Goal: Transaction & Acquisition: Purchase product/service

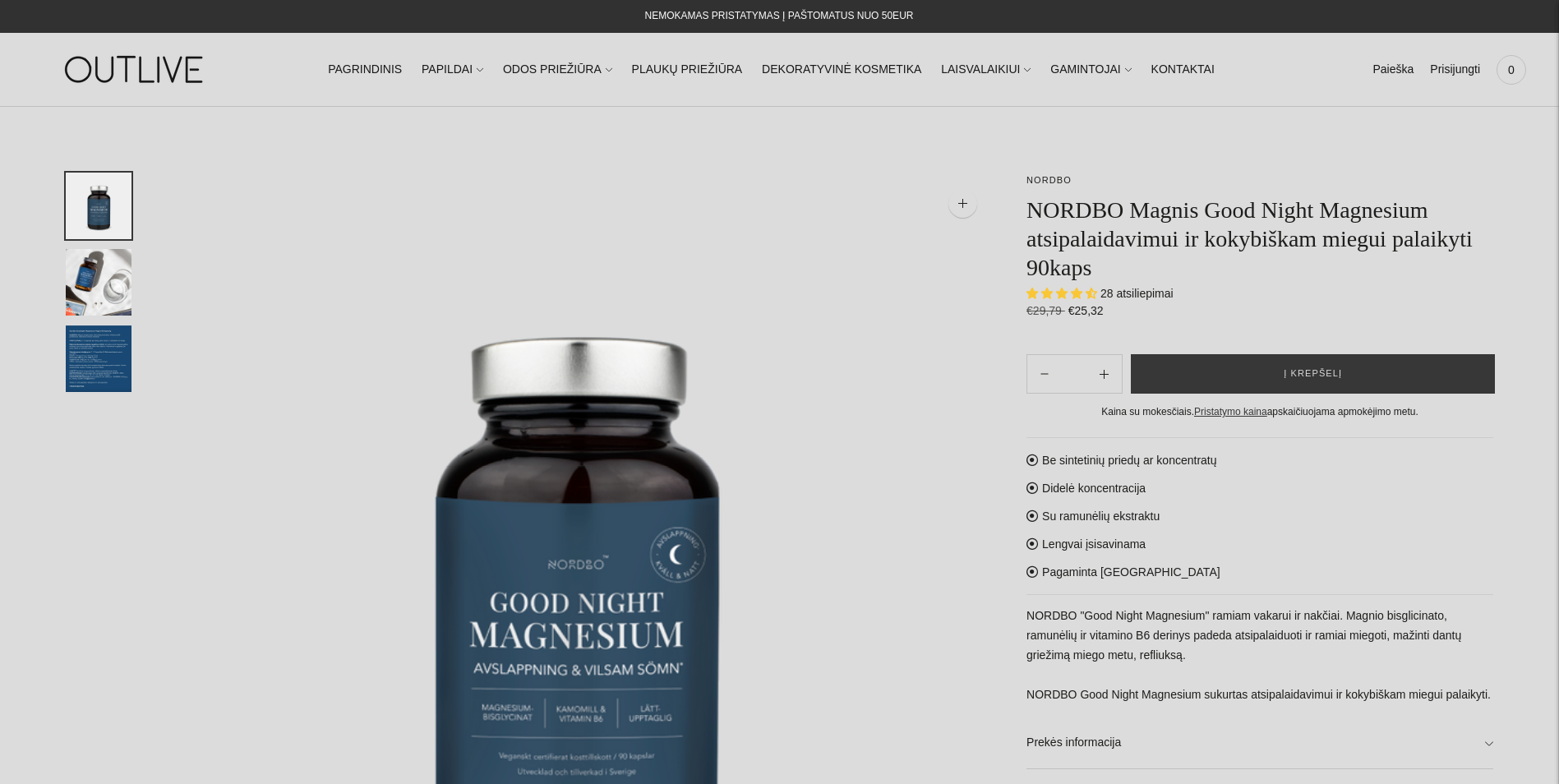
select select "**********"
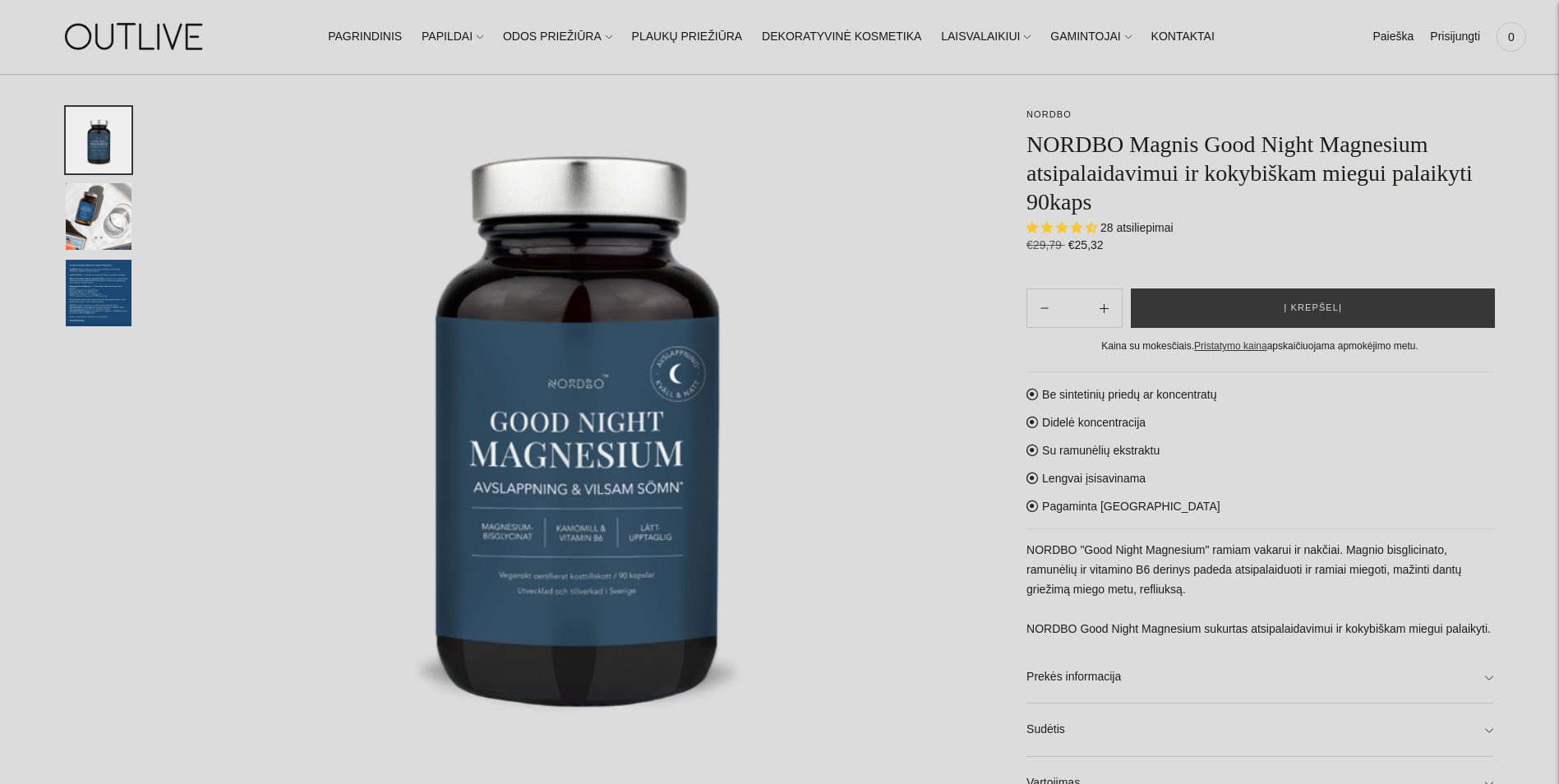
scroll to position [165, 0]
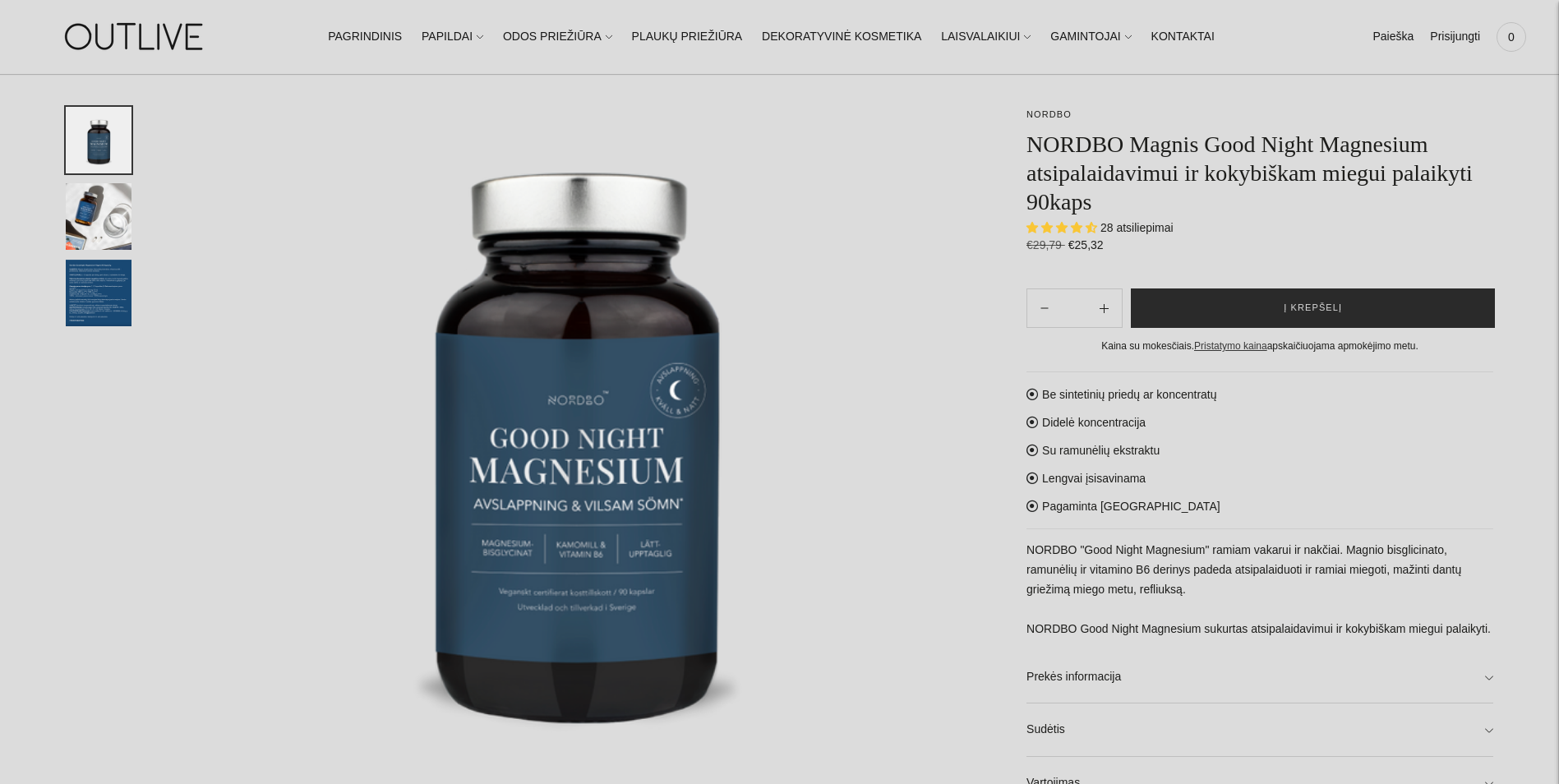
click at [1343, 312] on button "Į krepšelį" at bounding box center [1313, 308] width 364 height 40
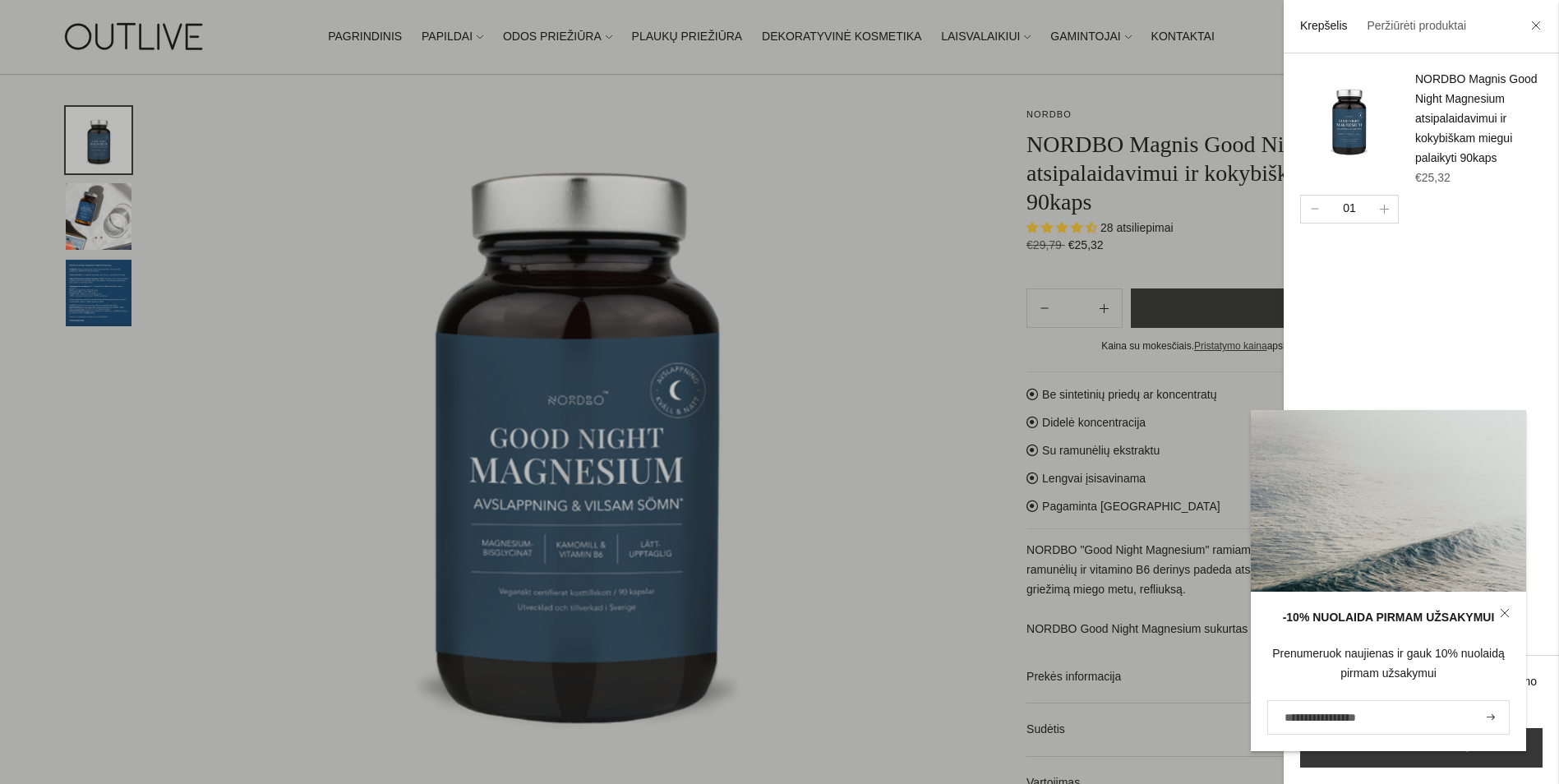
click at [1318, 722] on input "El. pašto adresas" at bounding box center [1388, 717] width 243 height 35
click at [1369, 714] on input "El. pašto adresas" at bounding box center [1388, 717] width 243 height 35
click at [1371, 714] on input "El. pašto adresas" at bounding box center [1388, 717] width 243 height 35
click at [1318, 715] on input "El. pašto adresas" at bounding box center [1388, 717] width 243 height 35
click at [1314, 716] on input "El. pašto adresas" at bounding box center [1388, 717] width 243 height 35
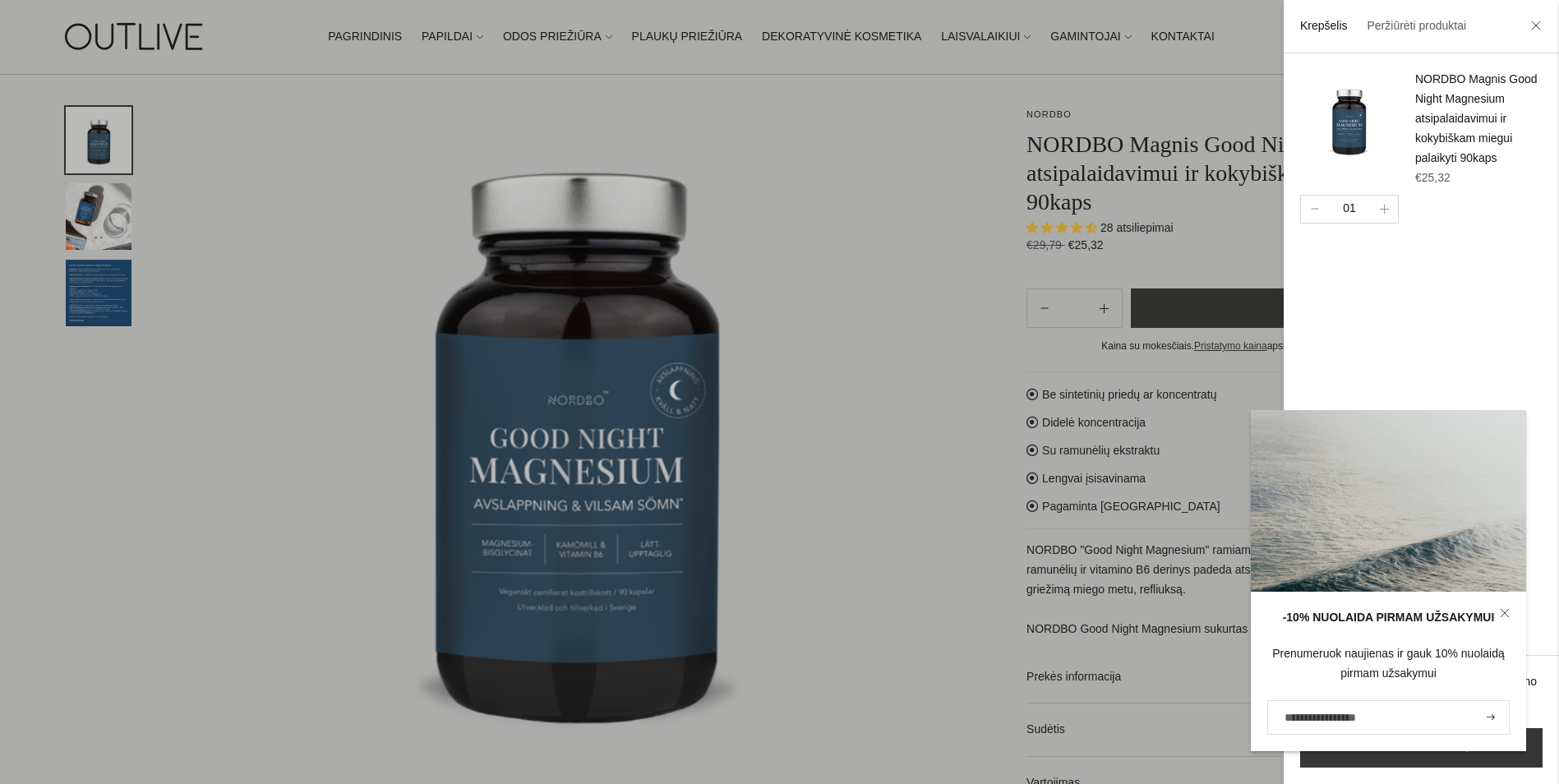
click at [1309, 711] on input "El. pašto adresas" at bounding box center [1388, 717] width 243 height 35
click at [1308, 711] on input "El. pašto adresas" at bounding box center [1388, 717] width 243 height 35
click at [1307, 711] on input "El. pašto adresas" at bounding box center [1388, 717] width 243 height 35
click at [1405, 719] on input "El. pašto adresas" at bounding box center [1388, 717] width 243 height 35
click at [1403, 719] on input "El. pašto adresas" at bounding box center [1388, 717] width 243 height 35
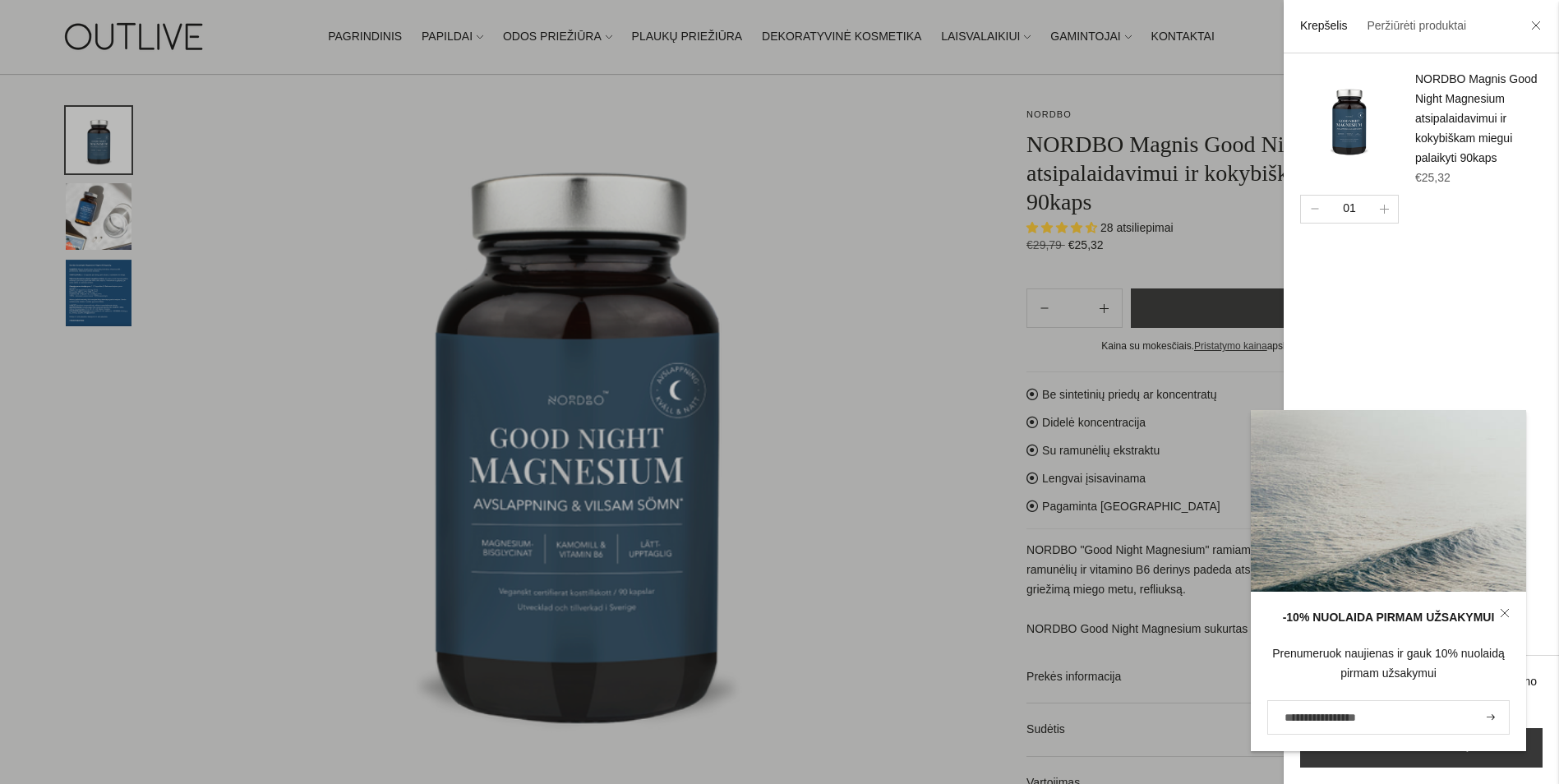
click at [1401, 720] on input "El. pašto adresas" at bounding box center [1388, 717] width 243 height 35
click at [1335, 726] on input "El. pašto adresas" at bounding box center [1388, 717] width 243 height 35
click at [1328, 725] on input "El. pašto adresas" at bounding box center [1388, 717] width 243 height 35
click at [1328, 724] on input "El. pašto adresas" at bounding box center [1388, 717] width 243 height 35
click at [1264, 512] on div "-10% NUOLAIDA PIRMAM UŽSAKYMUI Prenumeruok naujienas ir gauk 10% nuolaidą pirma…" at bounding box center [1388, 580] width 276 height 341
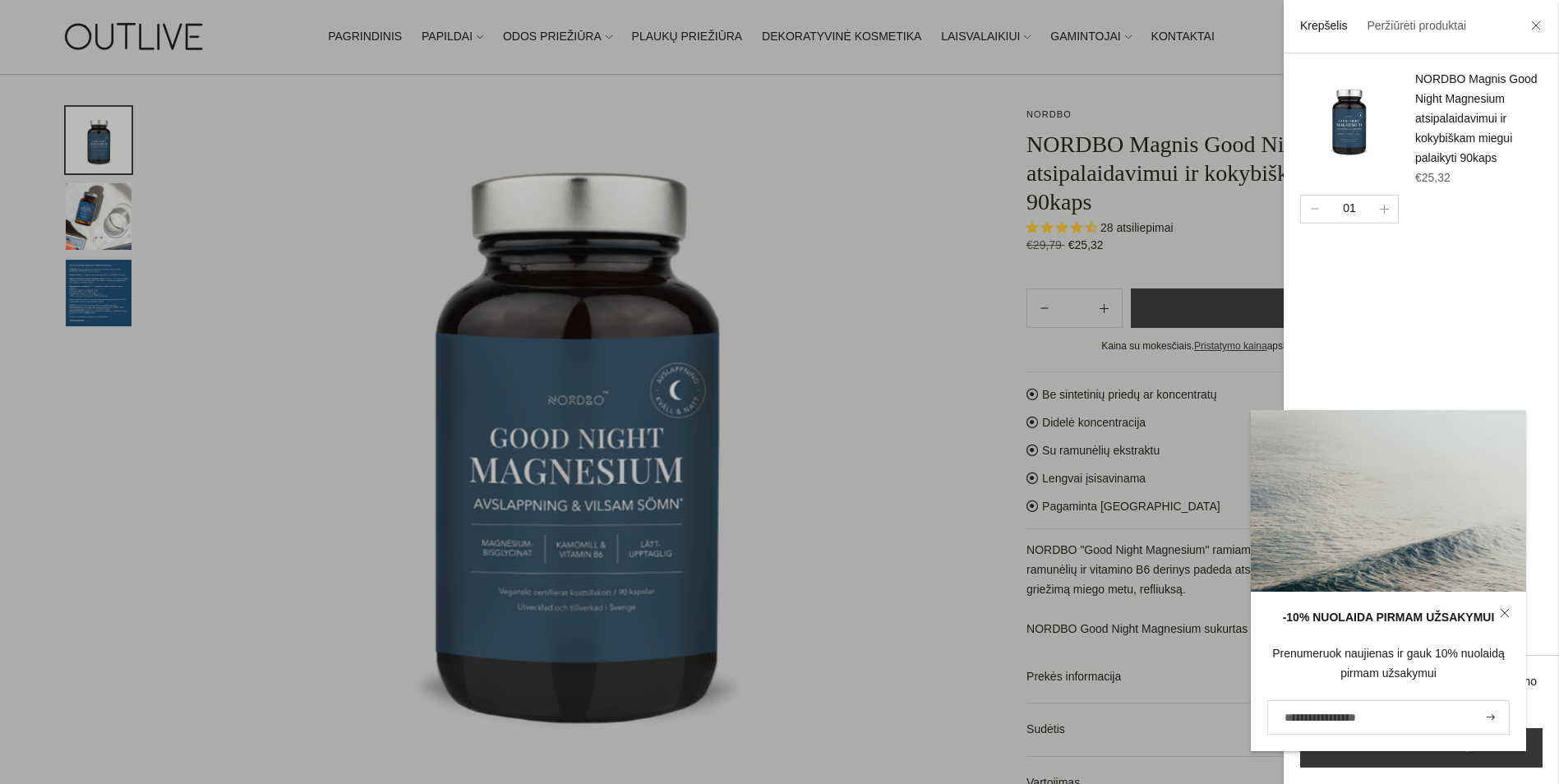
click at [1341, 632] on div "-10% NUOLAIDA PIRMAM UŽSAKYMUI Prenumeruok naujienas ir gauk 10% nuolaidą pirma…" at bounding box center [1388, 671] width 276 height 159
click at [1296, 715] on input "El. pašto adresas" at bounding box center [1388, 717] width 243 height 35
click at [1297, 712] on input "El. pašto adresas" at bounding box center [1388, 717] width 243 height 35
click at [1298, 712] on input "El. pašto adresas" at bounding box center [1388, 717] width 243 height 35
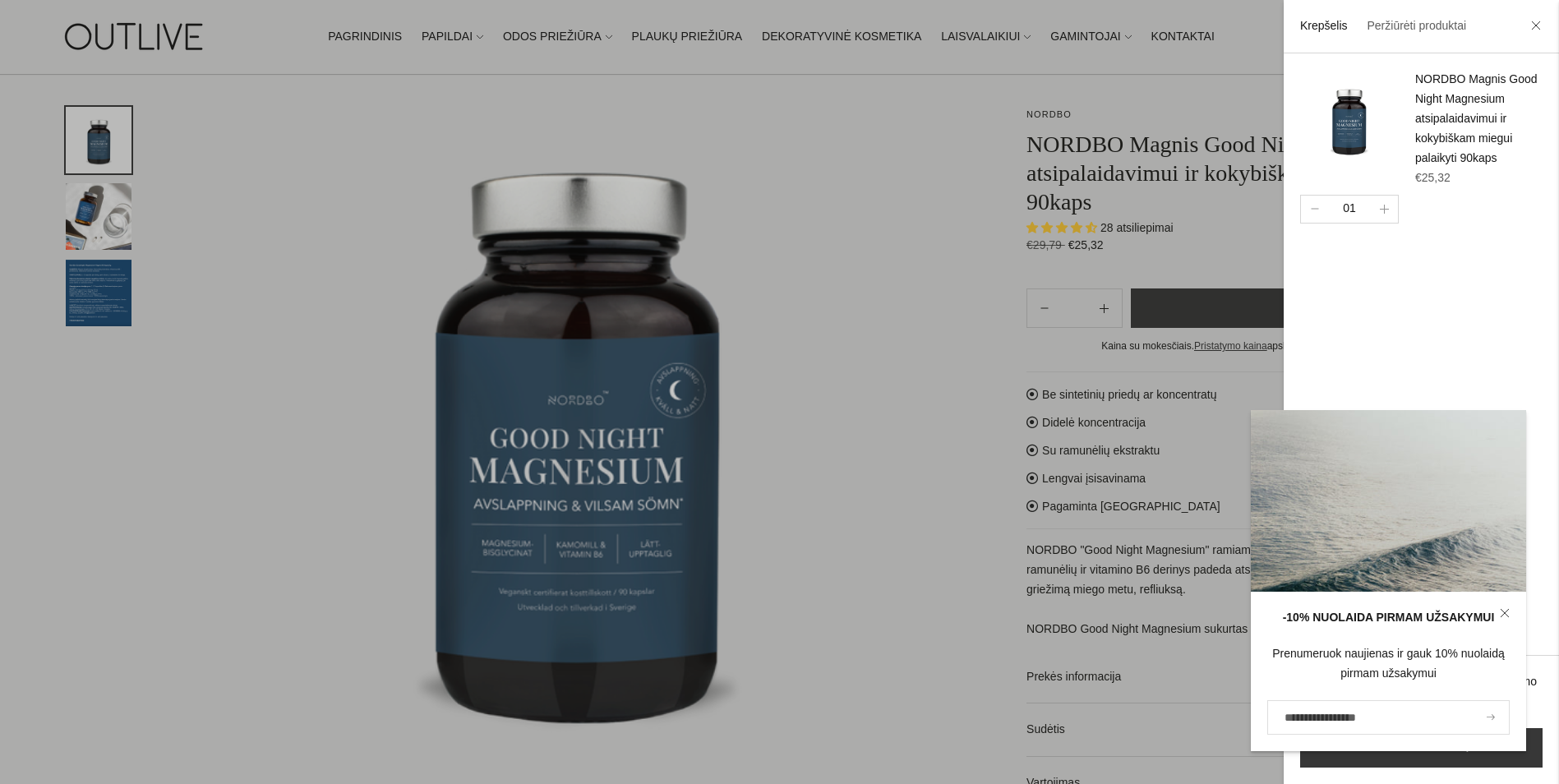
click at [1492, 716] on icon "submit" at bounding box center [1490, 716] width 8 height 6
click at [1407, 716] on input "El. pašto adresas" at bounding box center [1388, 717] width 243 height 35
click at [965, 416] on div at bounding box center [779, 392] width 1559 height 784
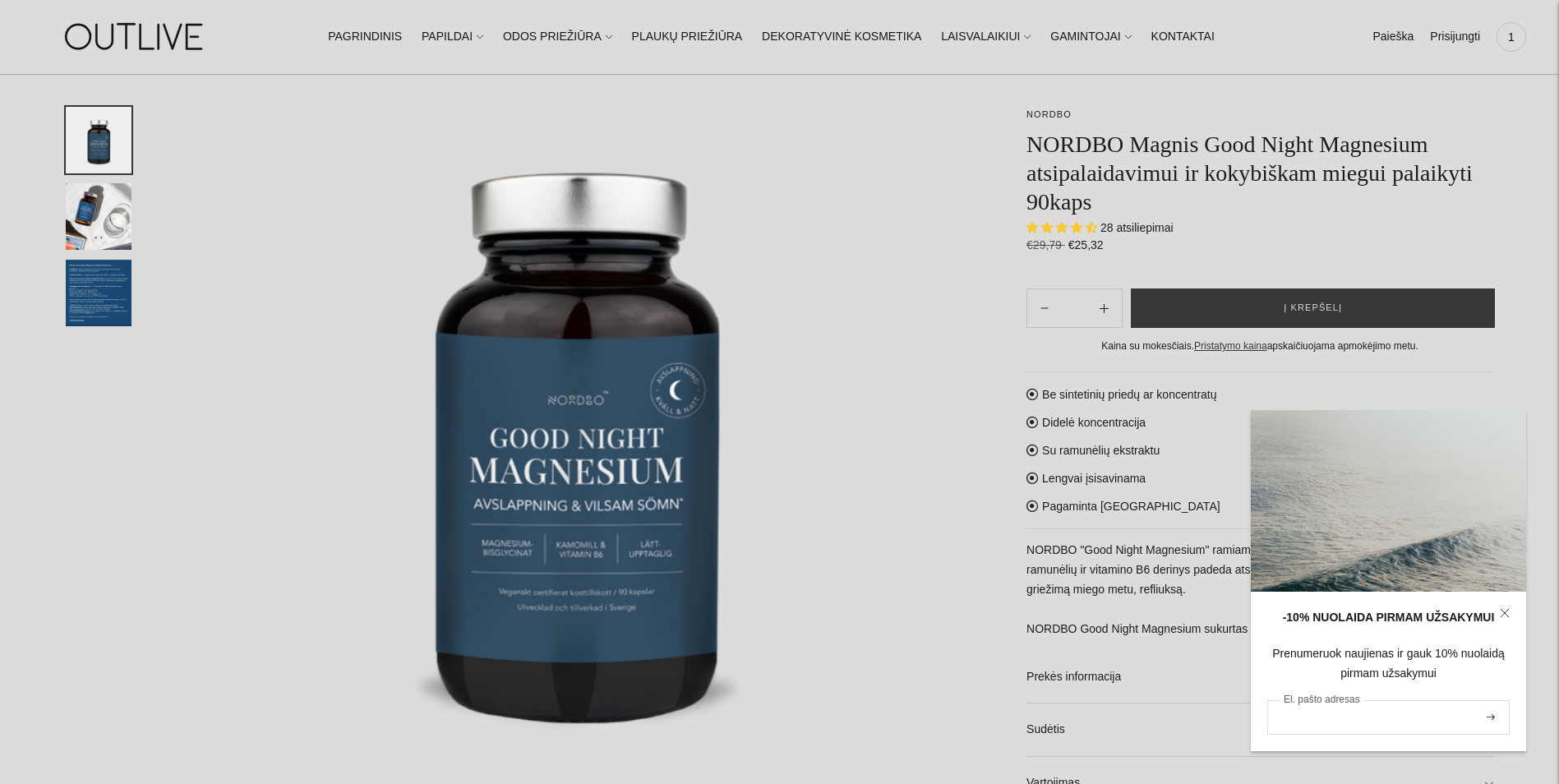
click at [1363, 709] on input "El. pašto adresas" at bounding box center [1388, 717] width 243 height 35
click at [1484, 716] on button "submit" at bounding box center [1491, 717] width 18 height 31
click at [1410, 723] on input "El. pašto adresas" at bounding box center [1388, 717] width 243 height 35
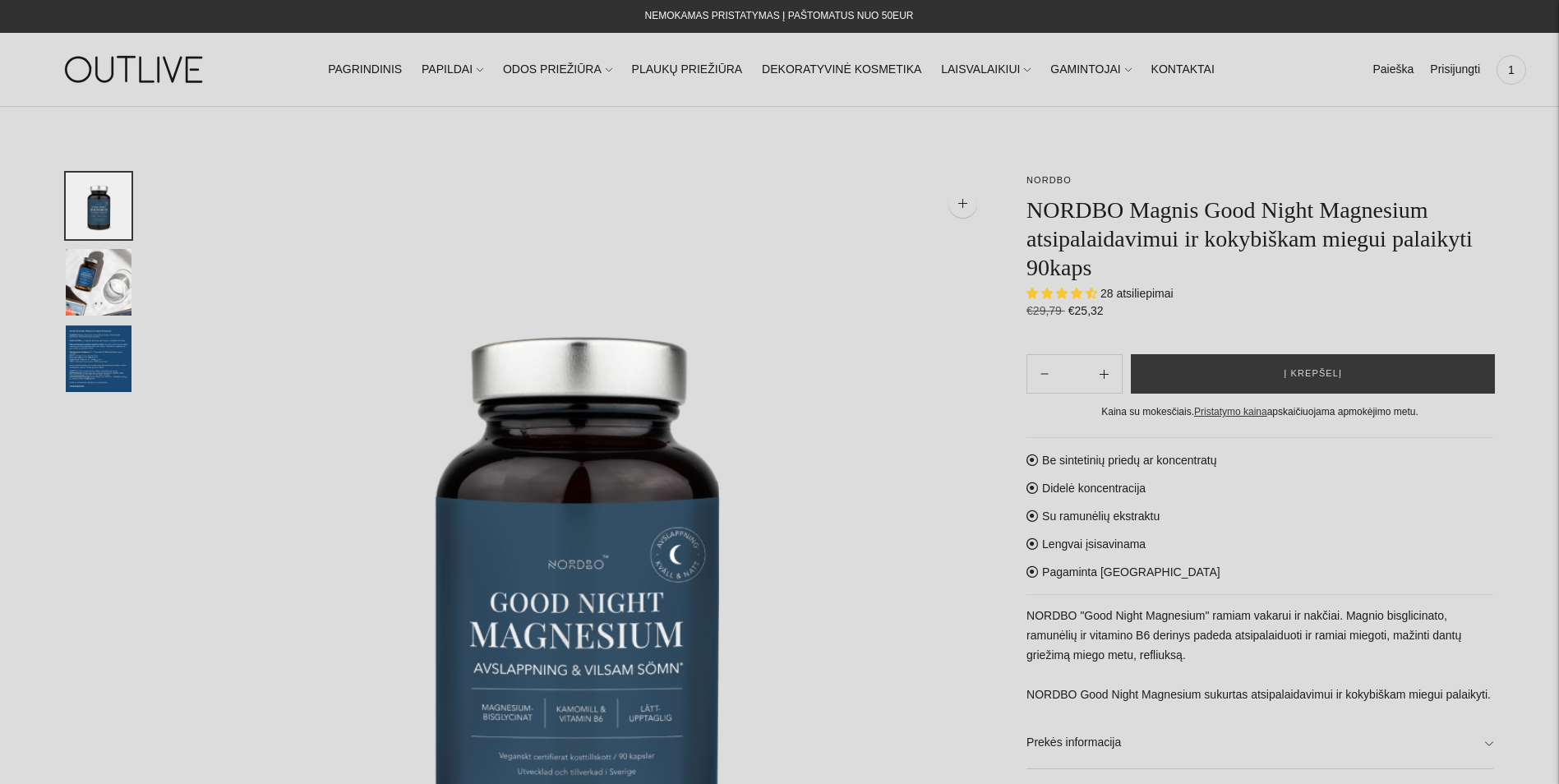
select select "**********"
click at [1515, 72] on span "1" at bounding box center [1511, 69] width 23 height 23
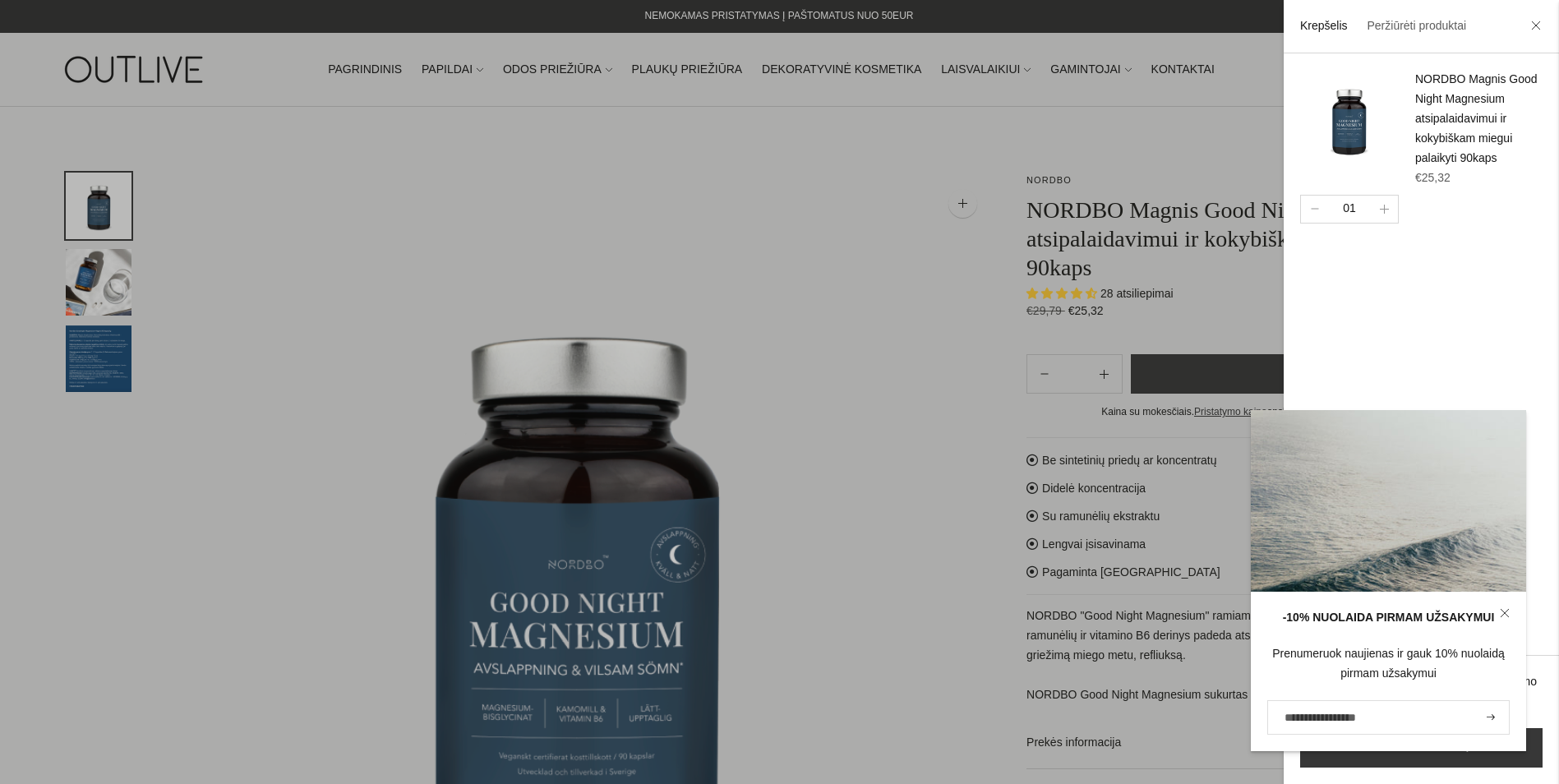
click at [892, 250] on div at bounding box center [779, 392] width 1559 height 784
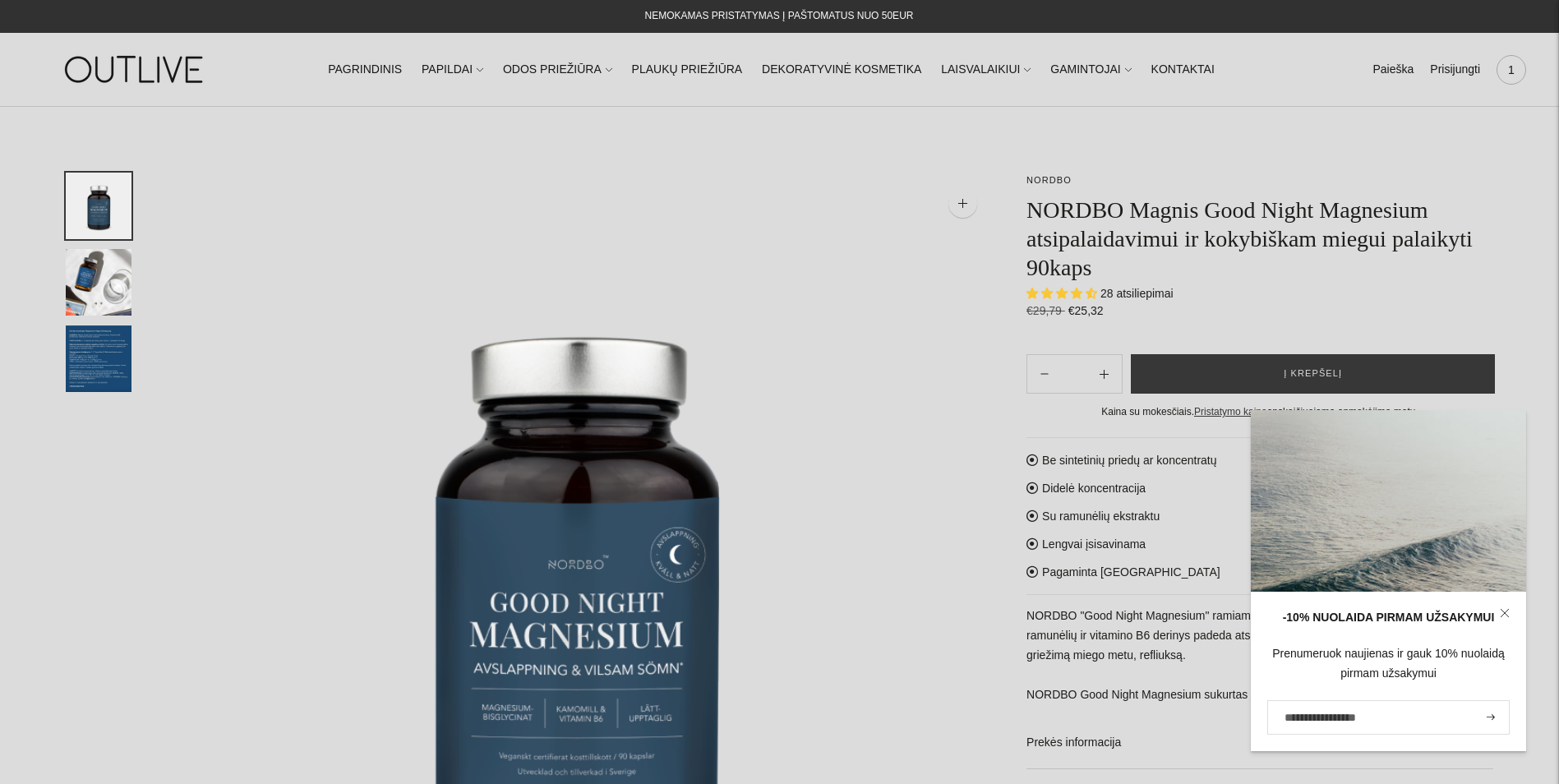
click at [1509, 72] on span "1" at bounding box center [1511, 69] width 23 height 23
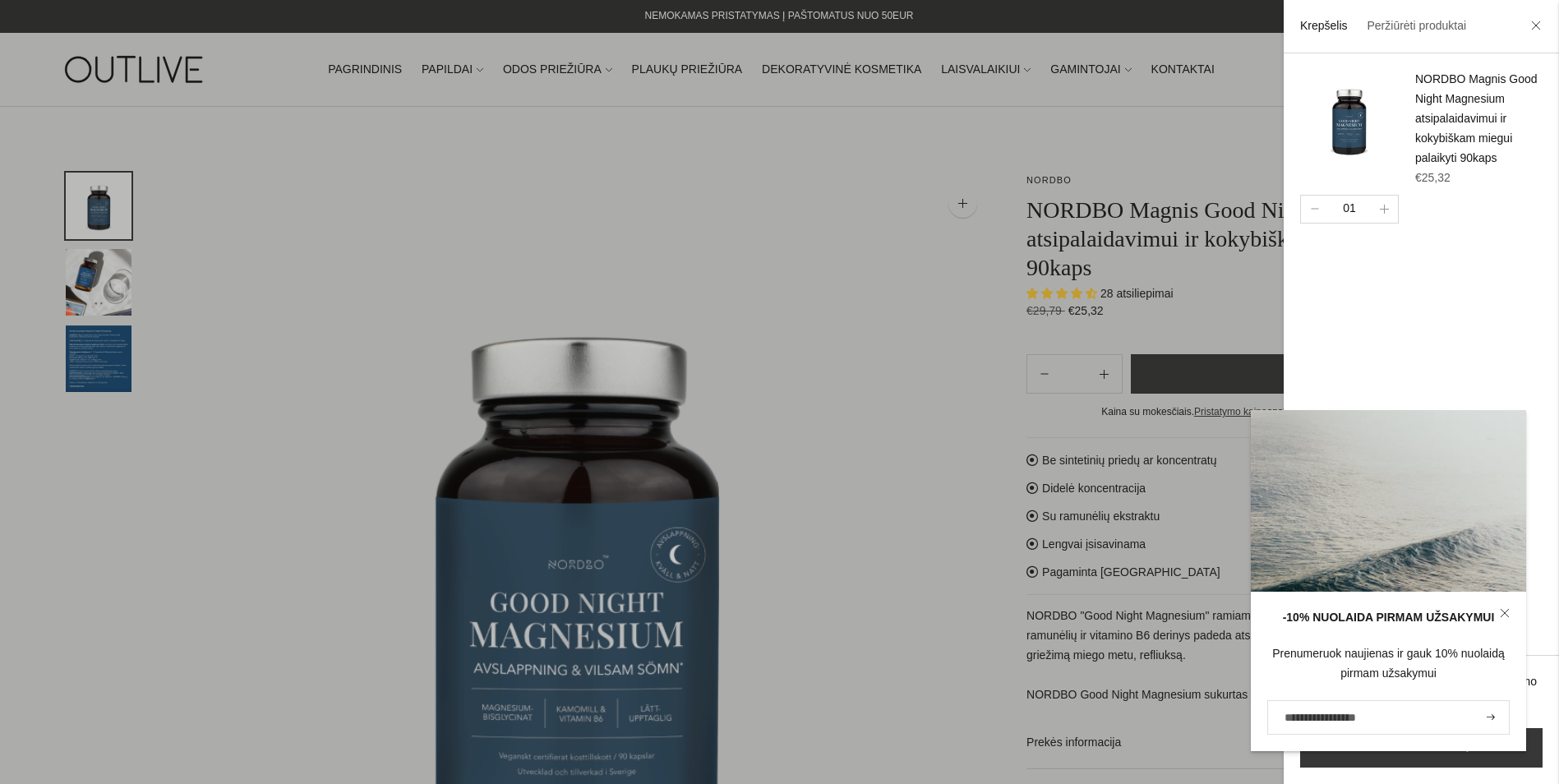
click at [1370, 718] on input "El. pašto adresas" at bounding box center [1388, 717] width 243 height 35
click at [1493, 719] on icon "submit" at bounding box center [1490, 716] width 8 height 6
click at [1358, 716] on input "El. pašto adresas" at bounding box center [1388, 717] width 243 height 35
drag, startPoint x: 1358, startPoint y: 716, endPoint x: 1348, endPoint y: 719, distance: 10.4
click at [1348, 719] on input "El. pašto adresas" at bounding box center [1388, 717] width 243 height 35
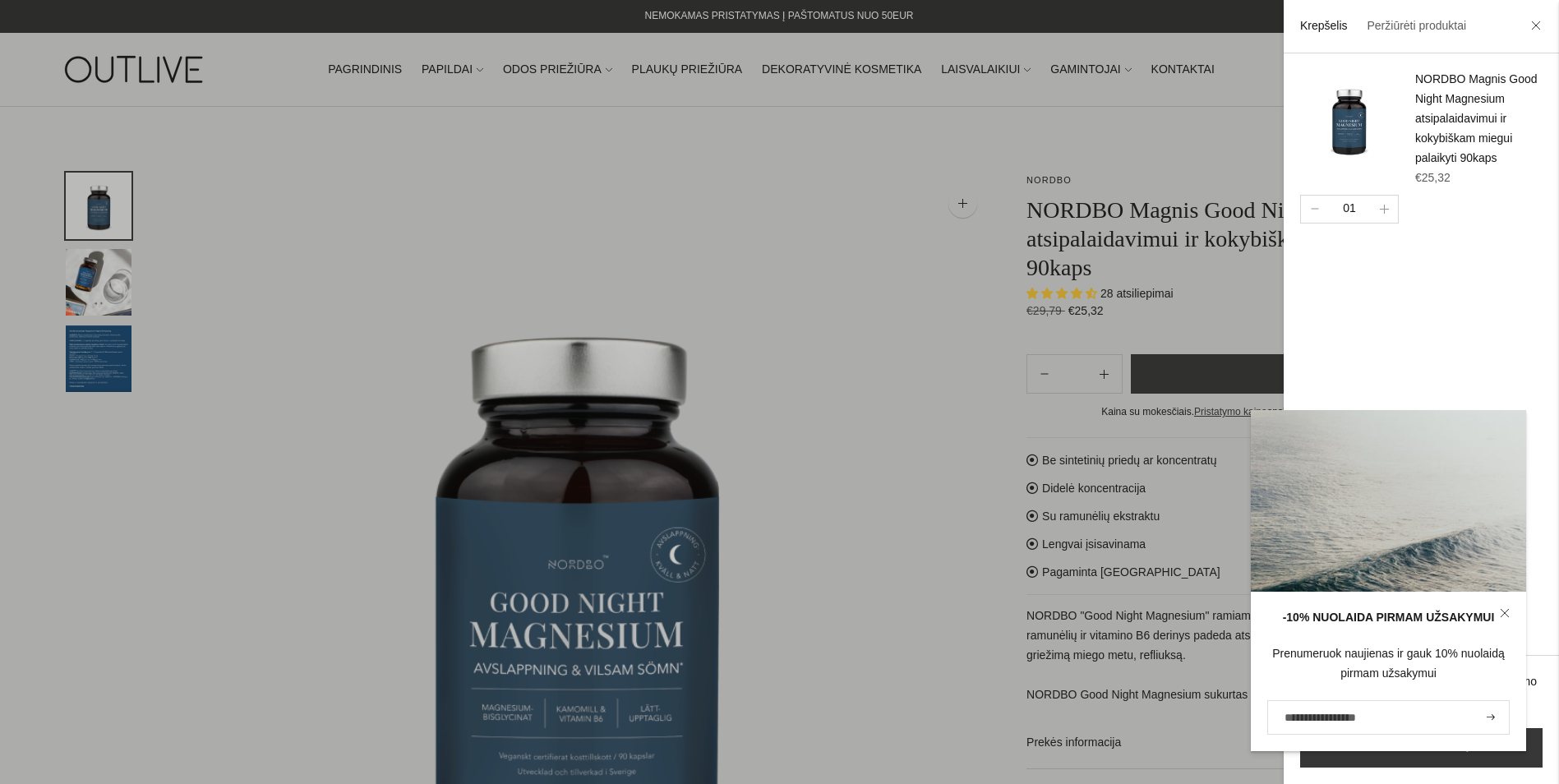
click at [1348, 719] on input "El. pašto adresas" at bounding box center [1388, 717] width 243 height 35
click at [1493, 716] on icon "submit" at bounding box center [1490, 716] width 8 height 6
click at [1378, 722] on input "El. pašto adresas" at bounding box center [1388, 717] width 243 height 35
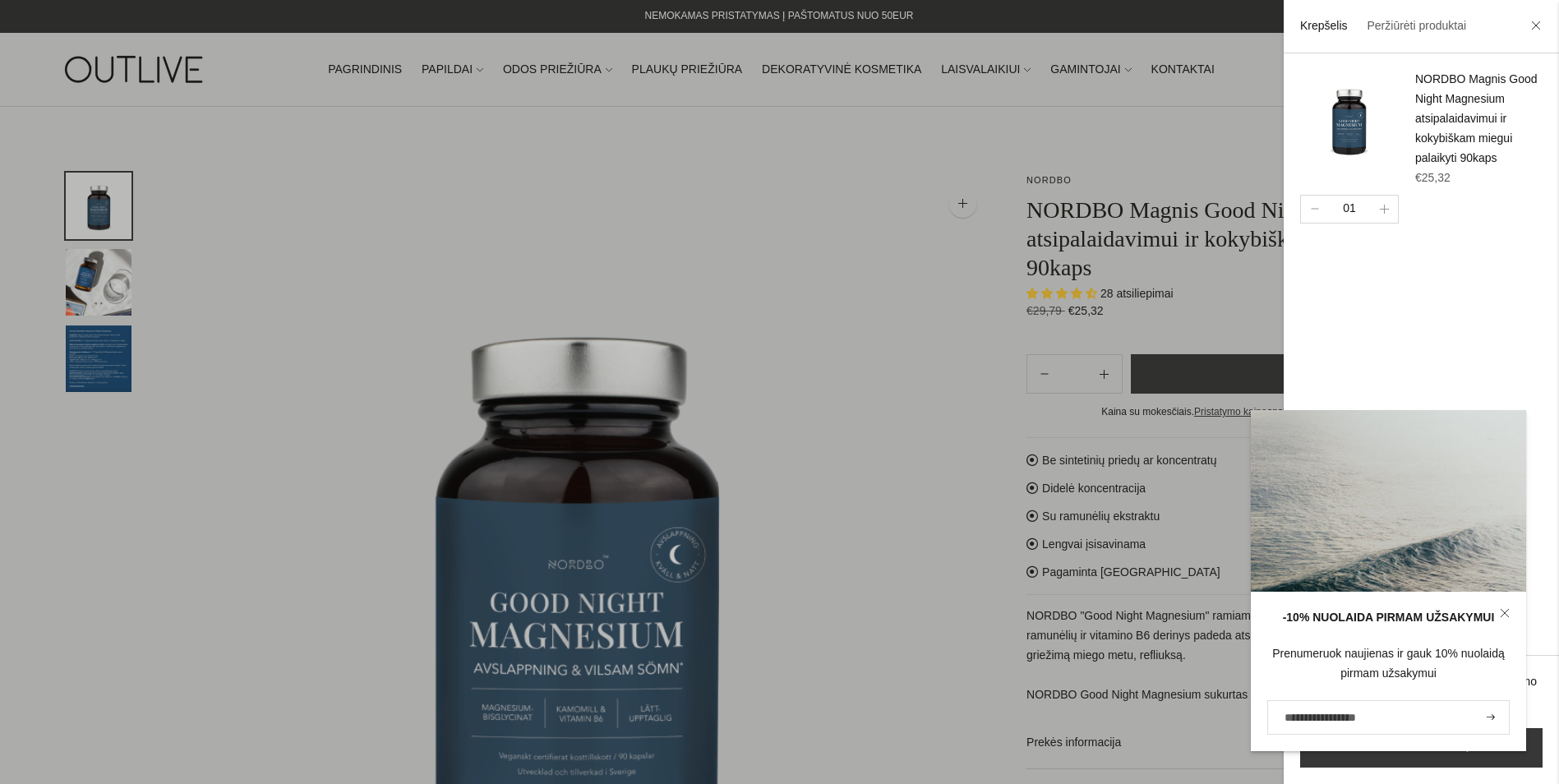
click at [1300, 720] on input "El. pašto adresas" at bounding box center [1388, 717] width 243 height 35
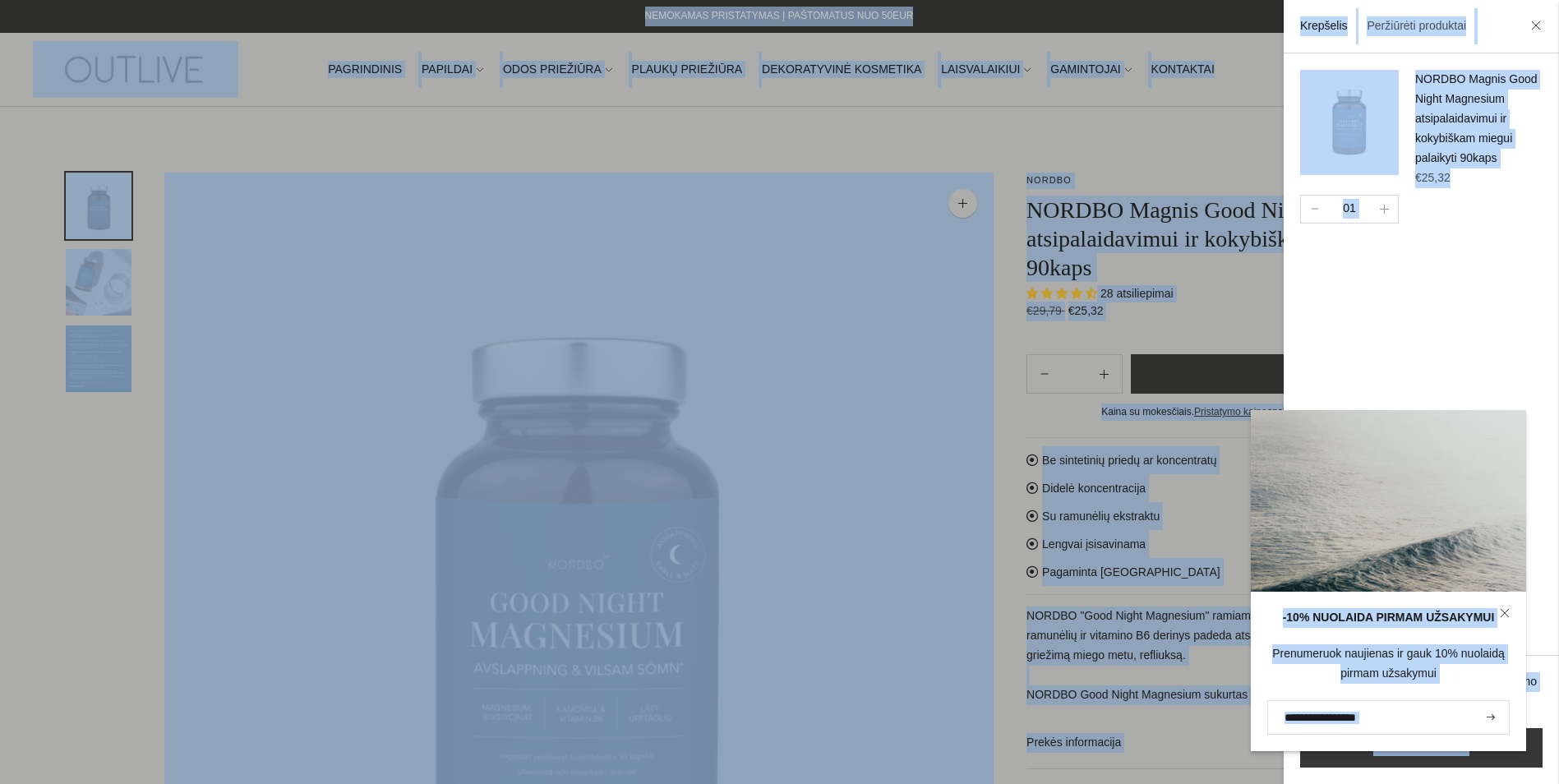
click at [1004, 659] on div at bounding box center [779, 392] width 1559 height 784
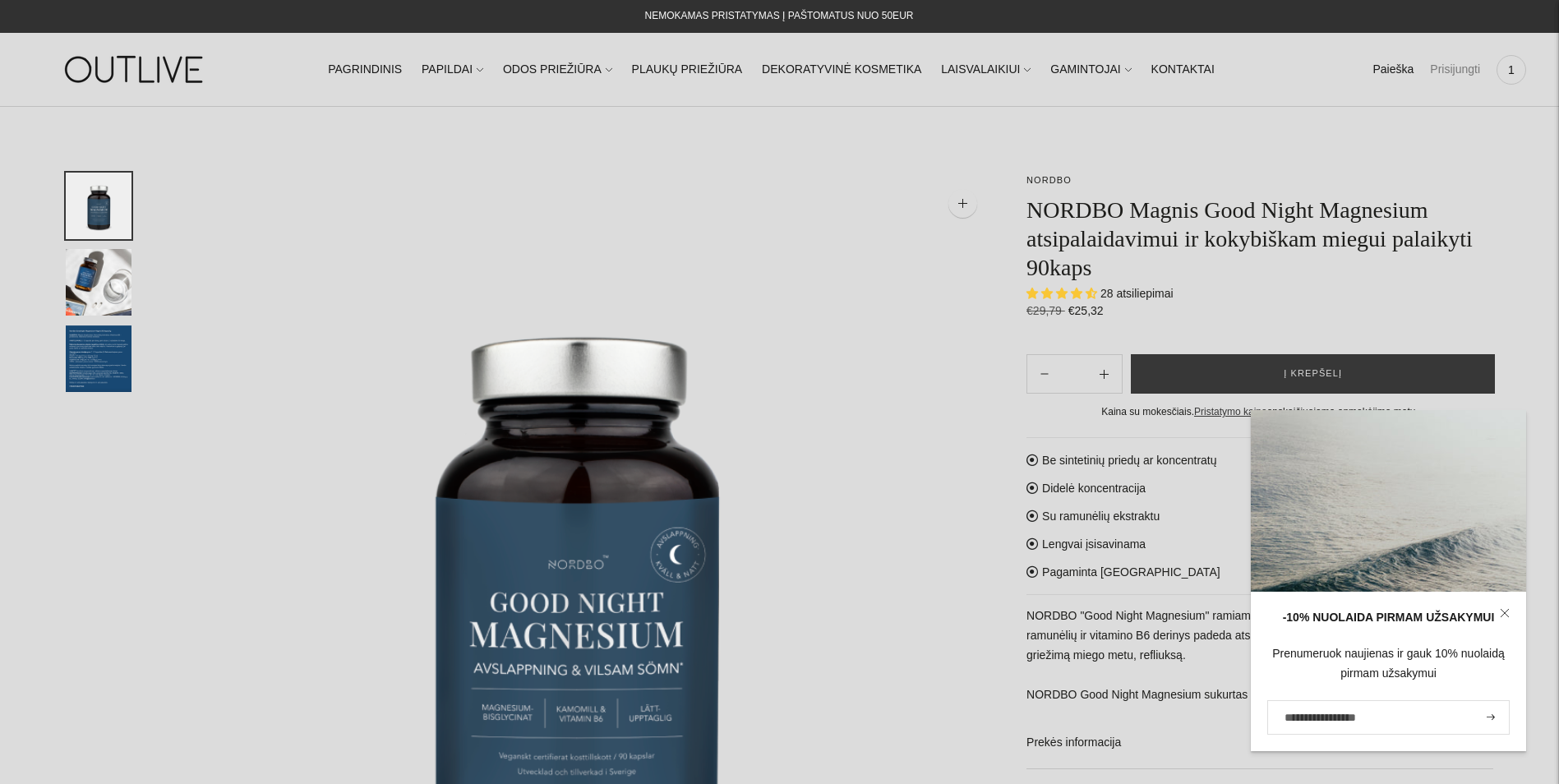
click at [1457, 59] on link "Prisijungti" at bounding box center [1455, 70] width 50 height 36
click at [1453, 68] on link "Prisijungti" at bounding box center [1455, 70] width 50 height 36
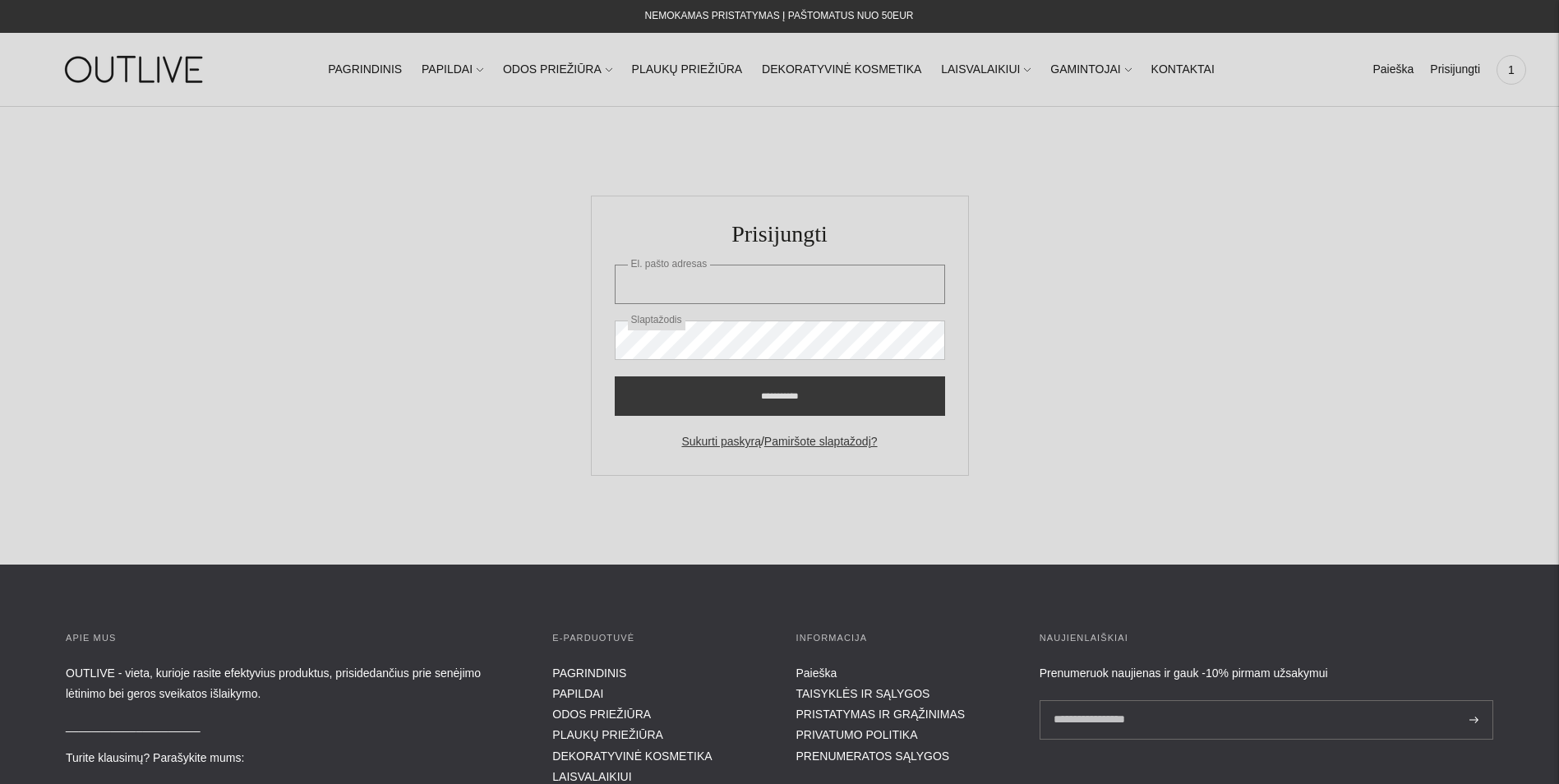
click at [689, 290] on input "El. pašto adresas" at bounding box center [779, 284] width 330 height 40
click at [724, 444] on link "Sukurti paskyrą" at bounding box center [720, 441] width 79 height 13
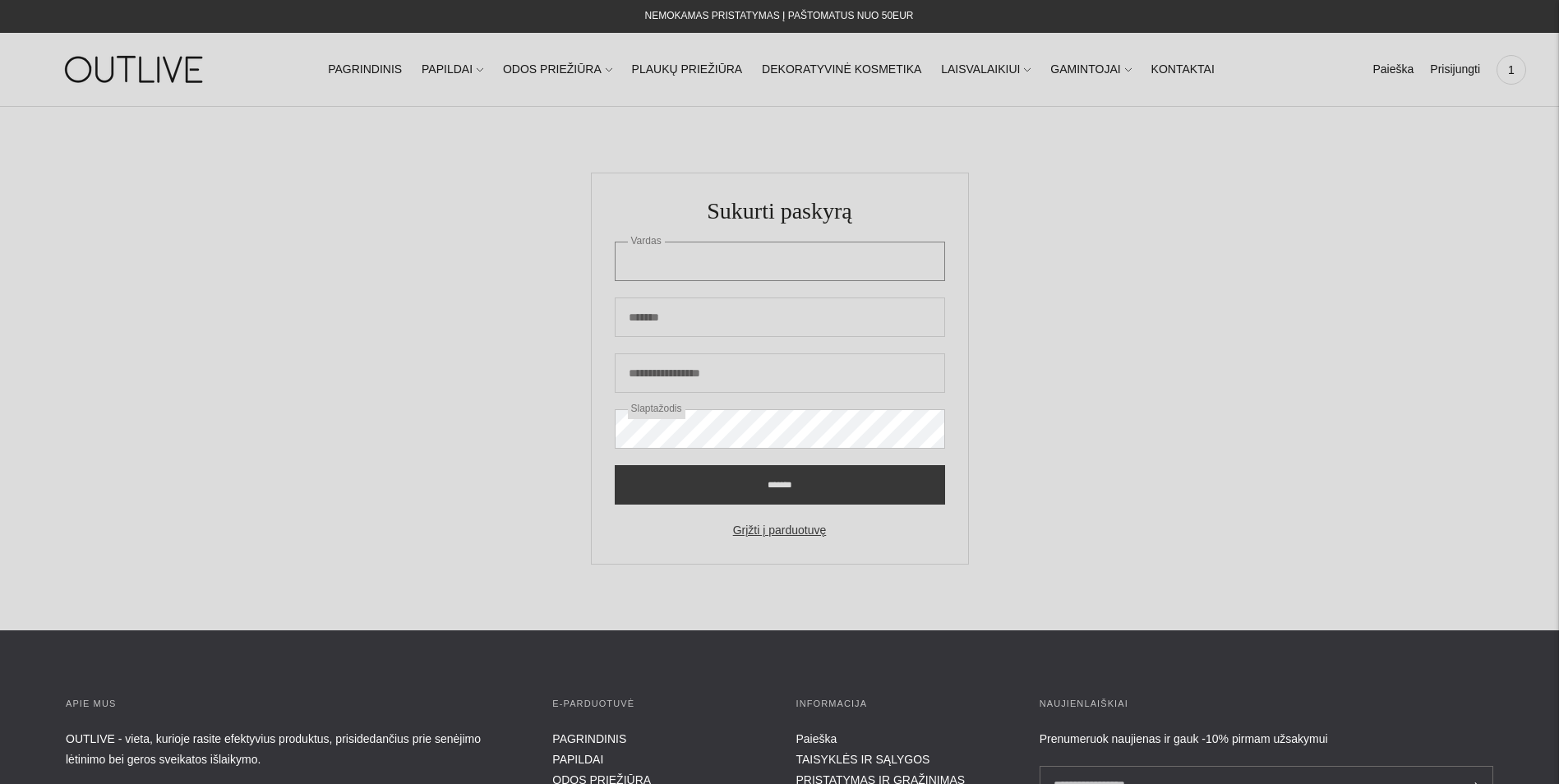
click at [697, 256] on input "Vardas" at bounding box center [779, 262] width 330 height 40
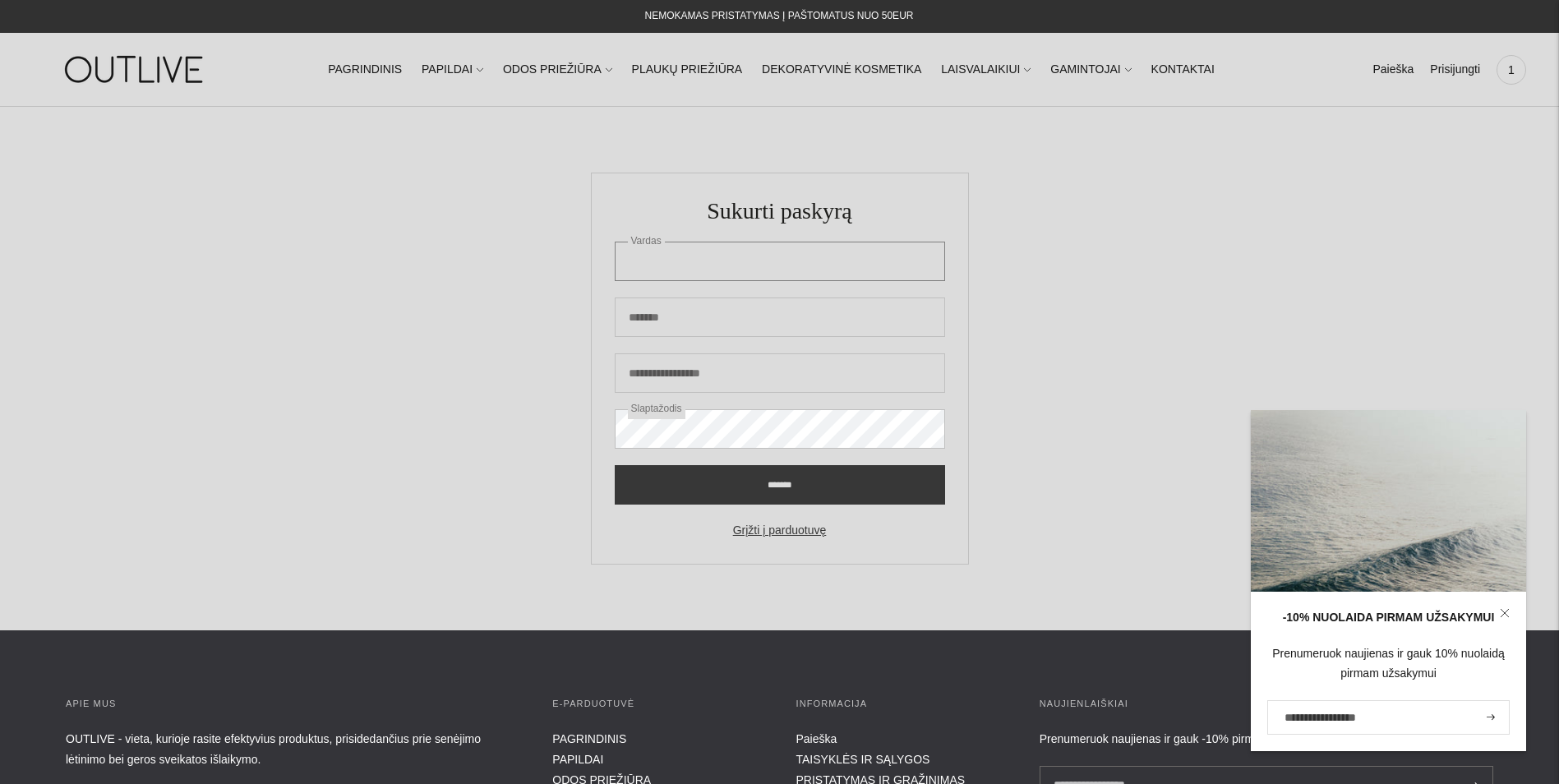
click at [682, 261] on input "Vardas" at bounding box center [779, 262] width 330 height 40
type input "*********"
type input "**********"
click at [757, 496] on input "*******" at bounding box center [779, 485] width 330 height 40
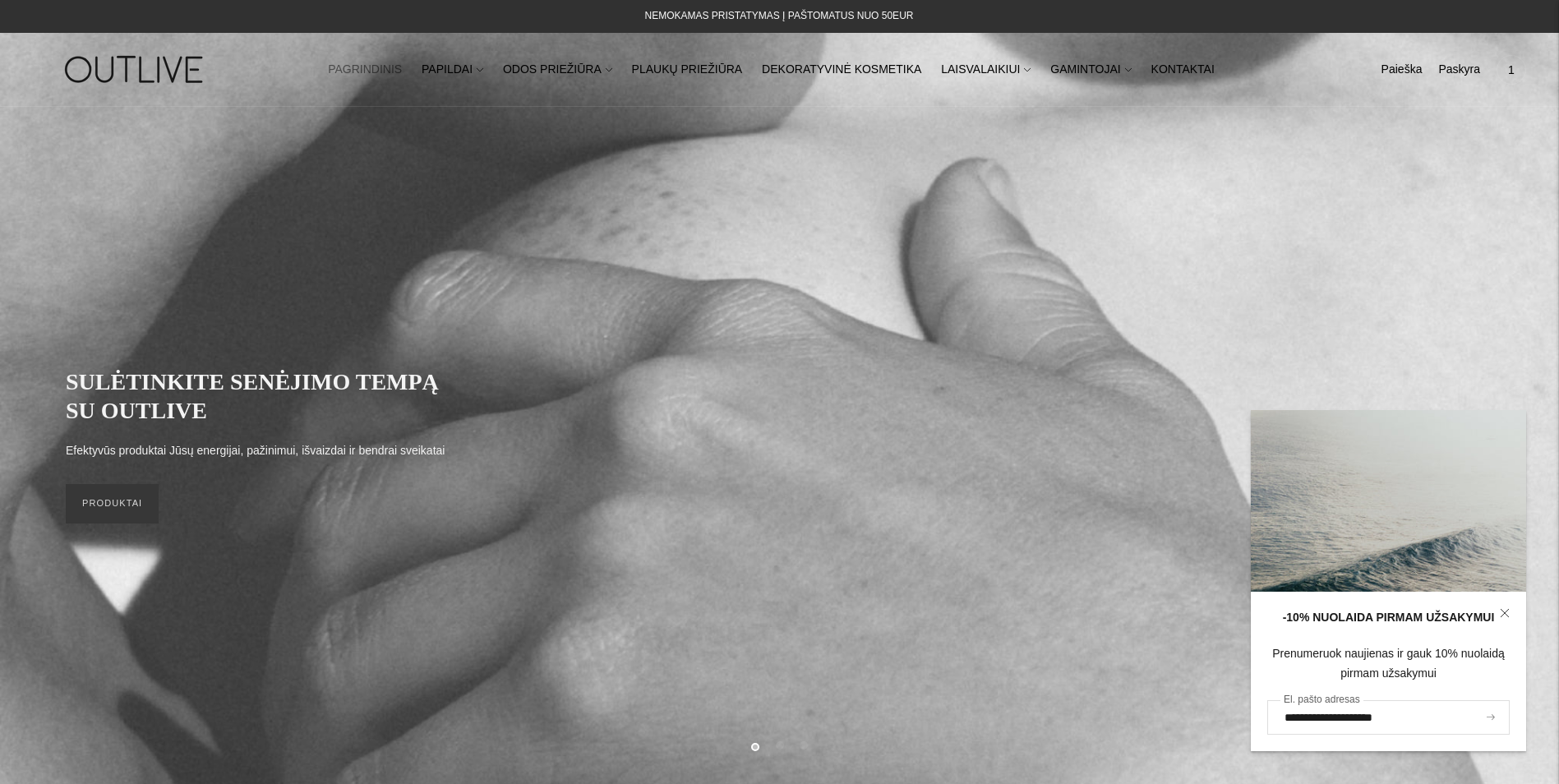
click at [1489, 723] on button "submit" at bounding box center [1491, 717] width 18 height 31
click at [1439, 721] on input "**********" at bounding box center [1388, 717] width 243 height 35
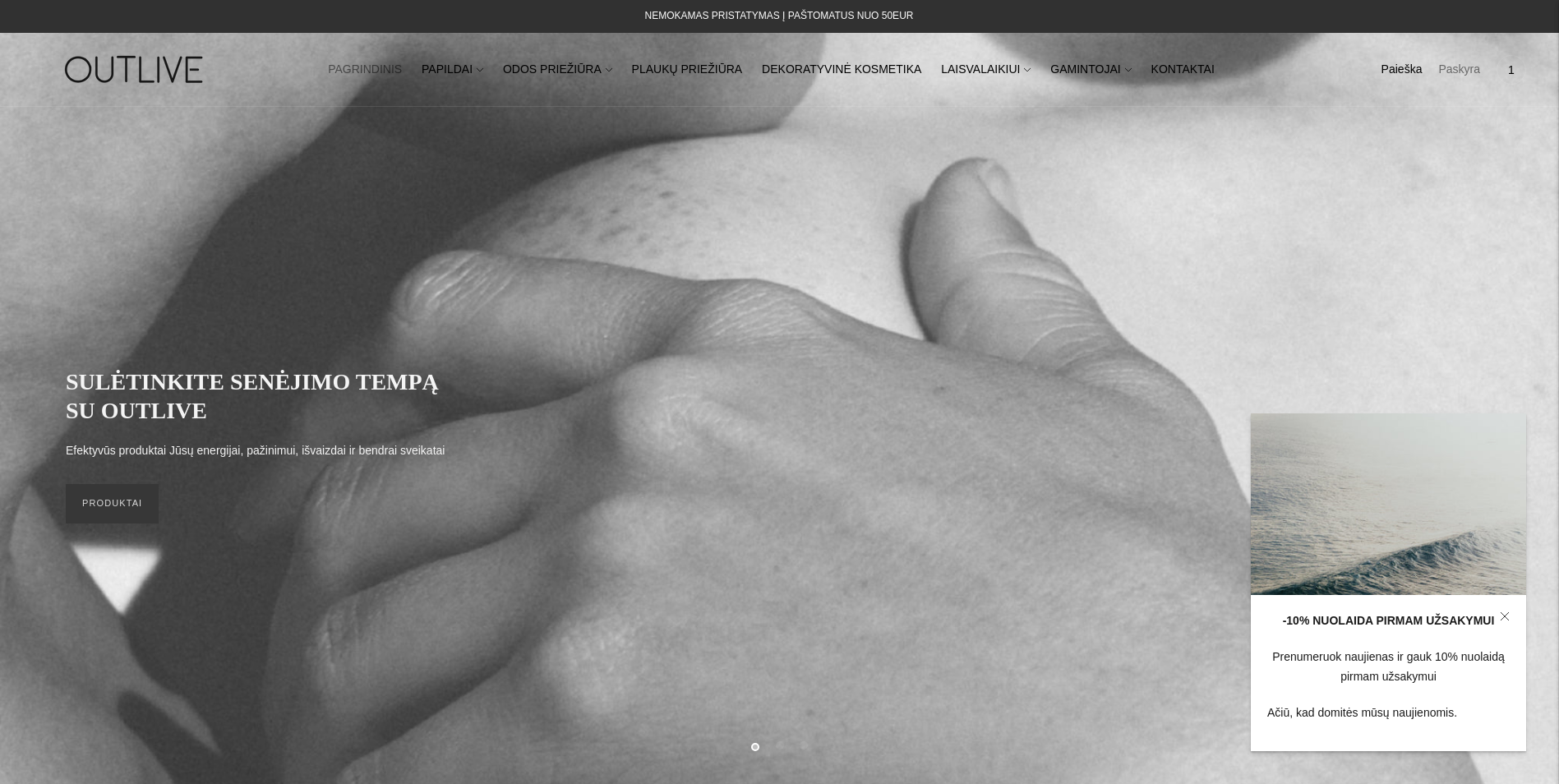
click at [1469, 72] on link "Paskyra" at bounding box center [1459, 70] width 42 height 36
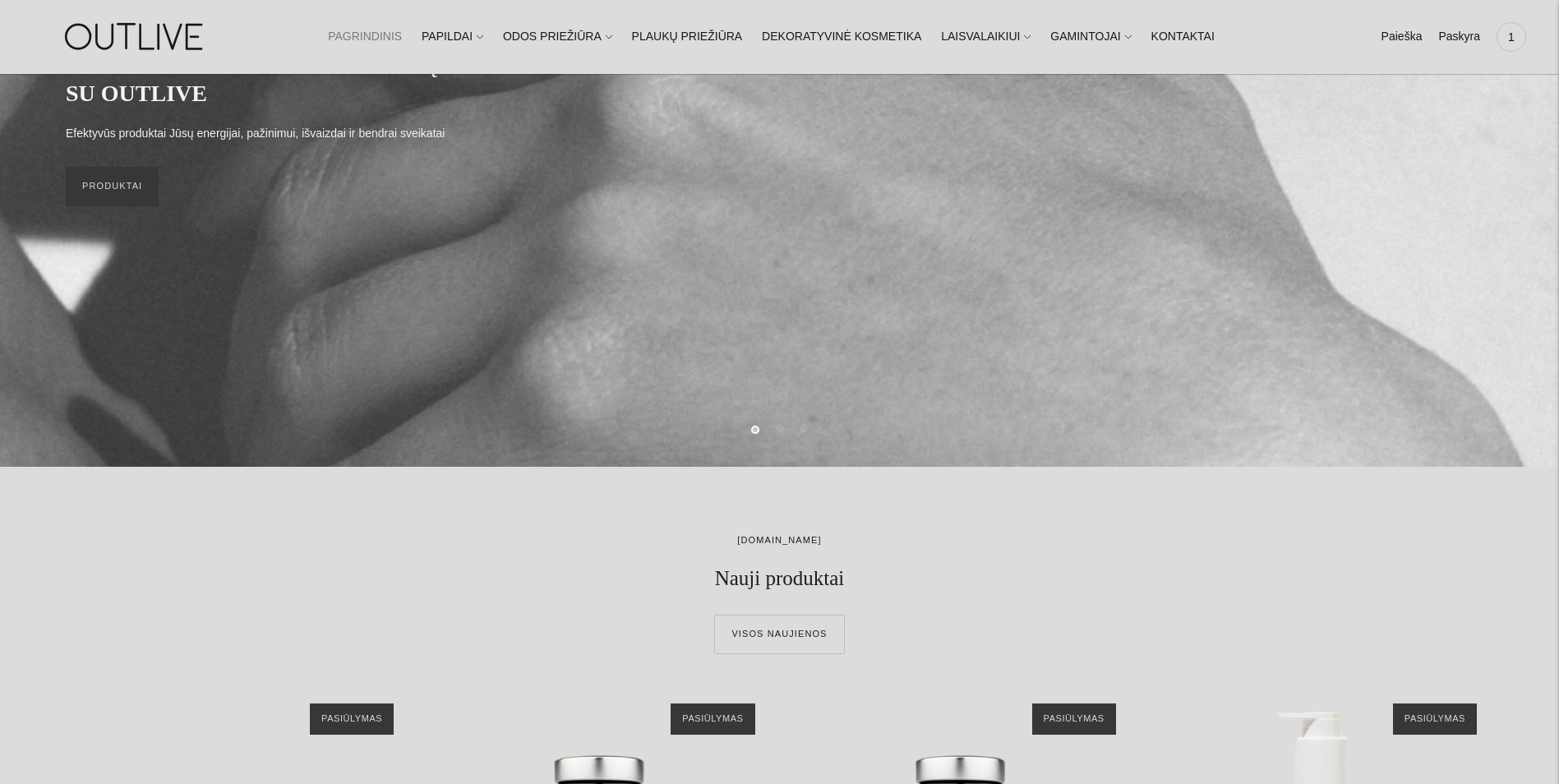
scroll to position [82, 0]
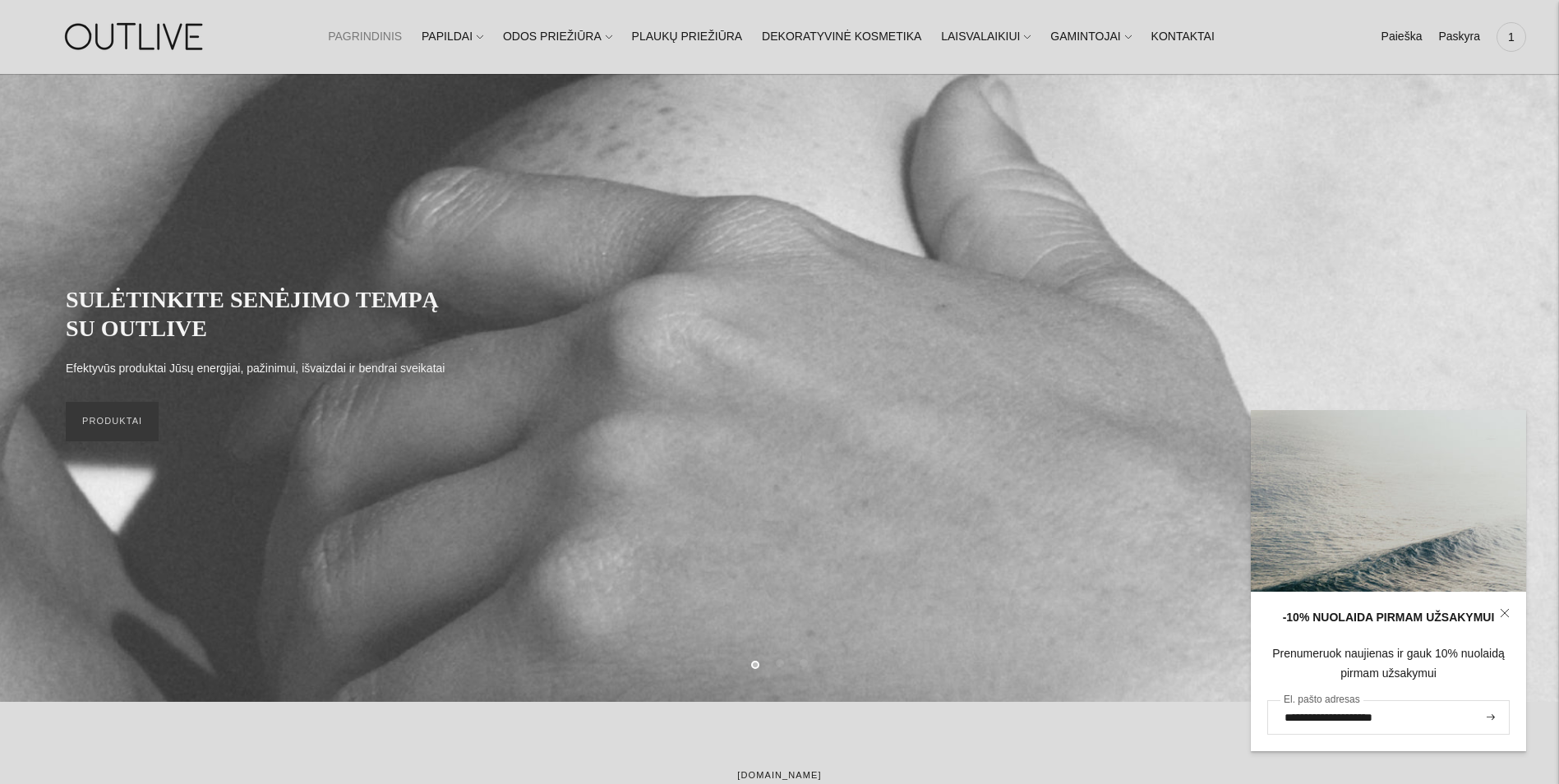
click at [1413, 717] on input "**********" at bounding box center [1388, 717] width 243 height 35
click at [1457, 726] on input "**********" at bounding box center [1388, 717] width 243 height 35
click at [1488, 721] on button "submit" at bounding box center [1491, 717] width 18 height 31
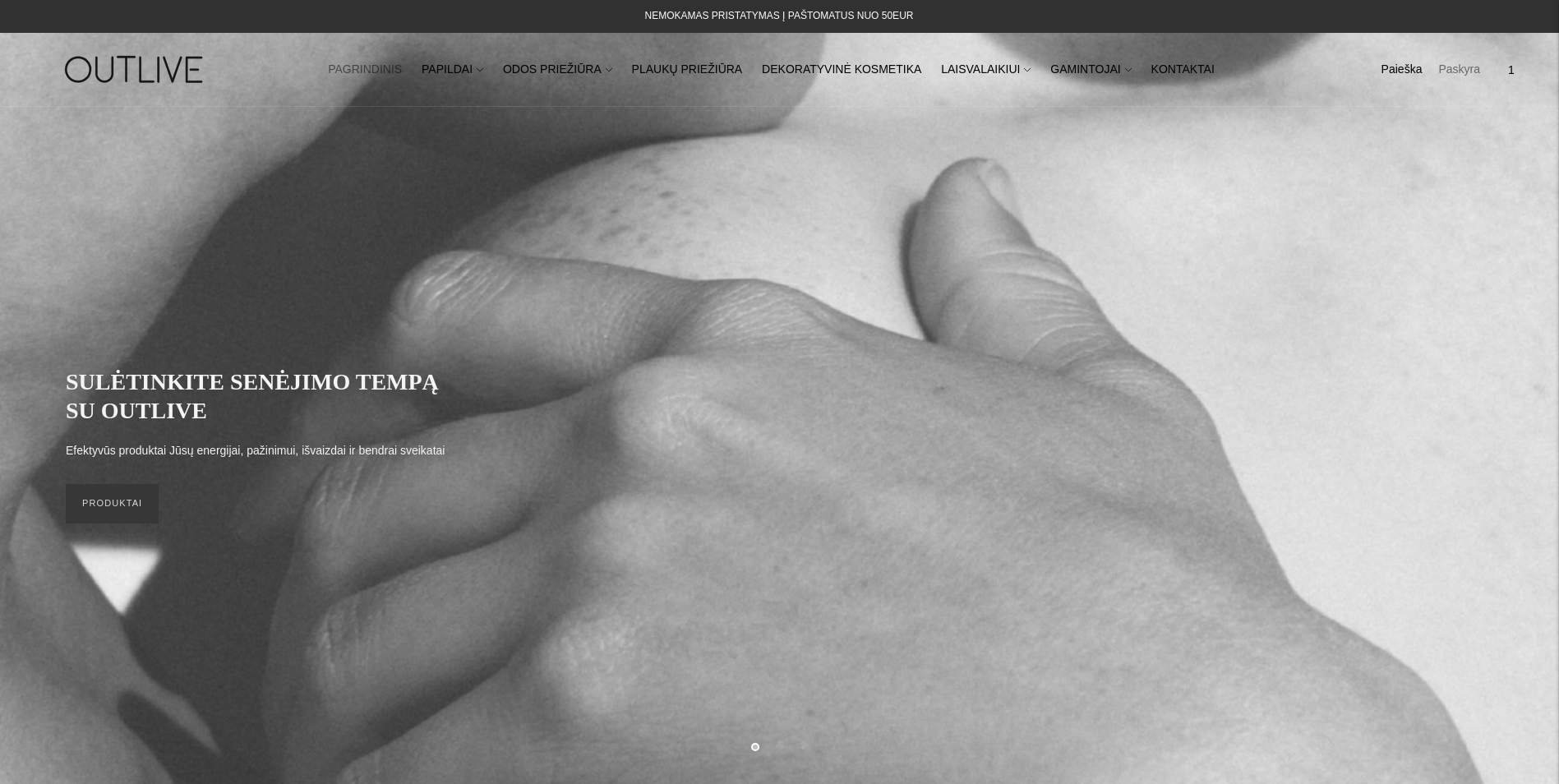
click at [1476, 75] on link "Paskyra" at bounding box center [1459, 70] width 42 height 36
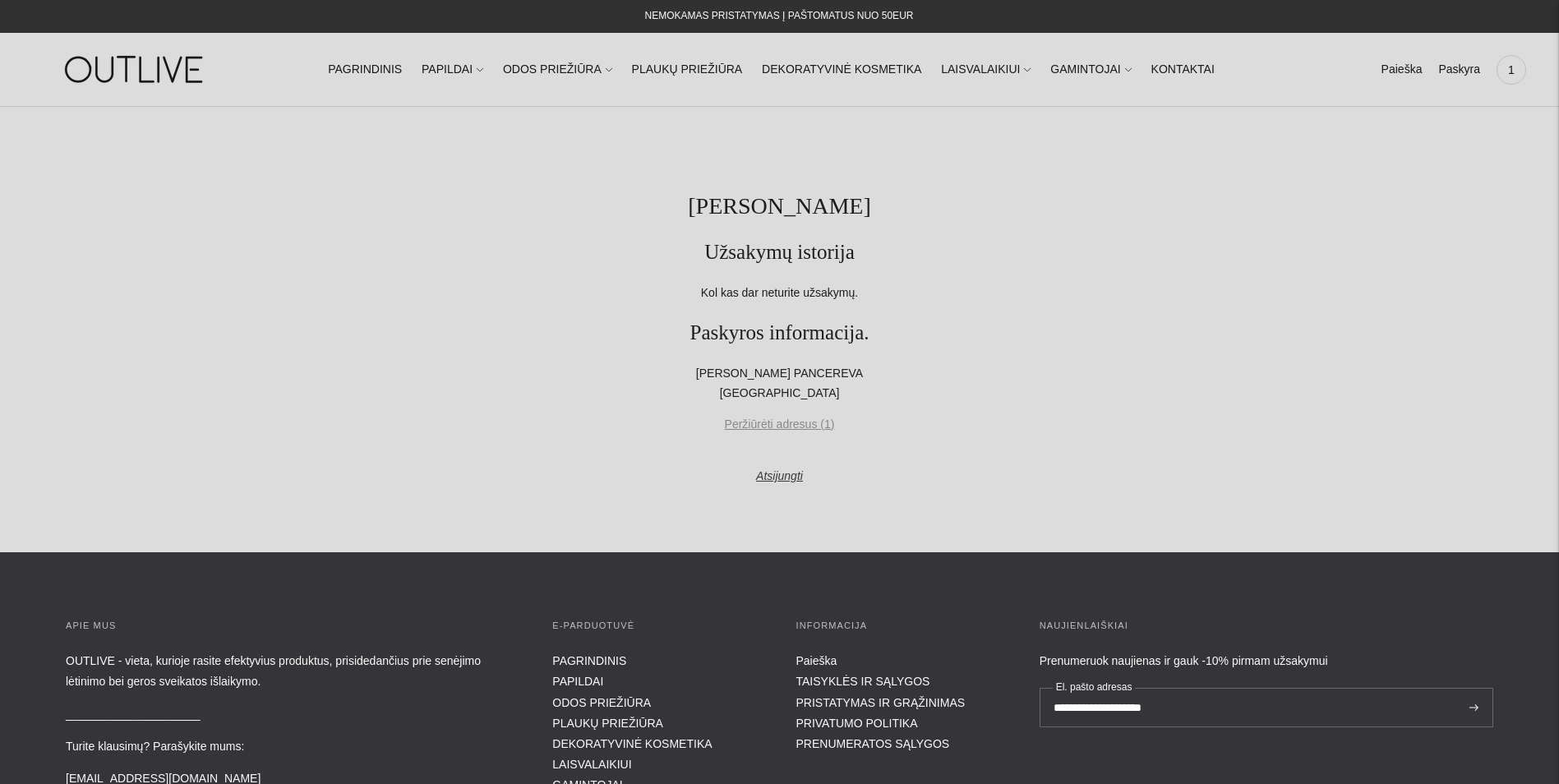
click at [792, 424] on link "Peržiūrėti adresus (1)" at bounding box center [779, 424] width 1427 height 20
click at [1405, 68] on link "Paieška" at bounding box center [1401, 70] width 41 height 36
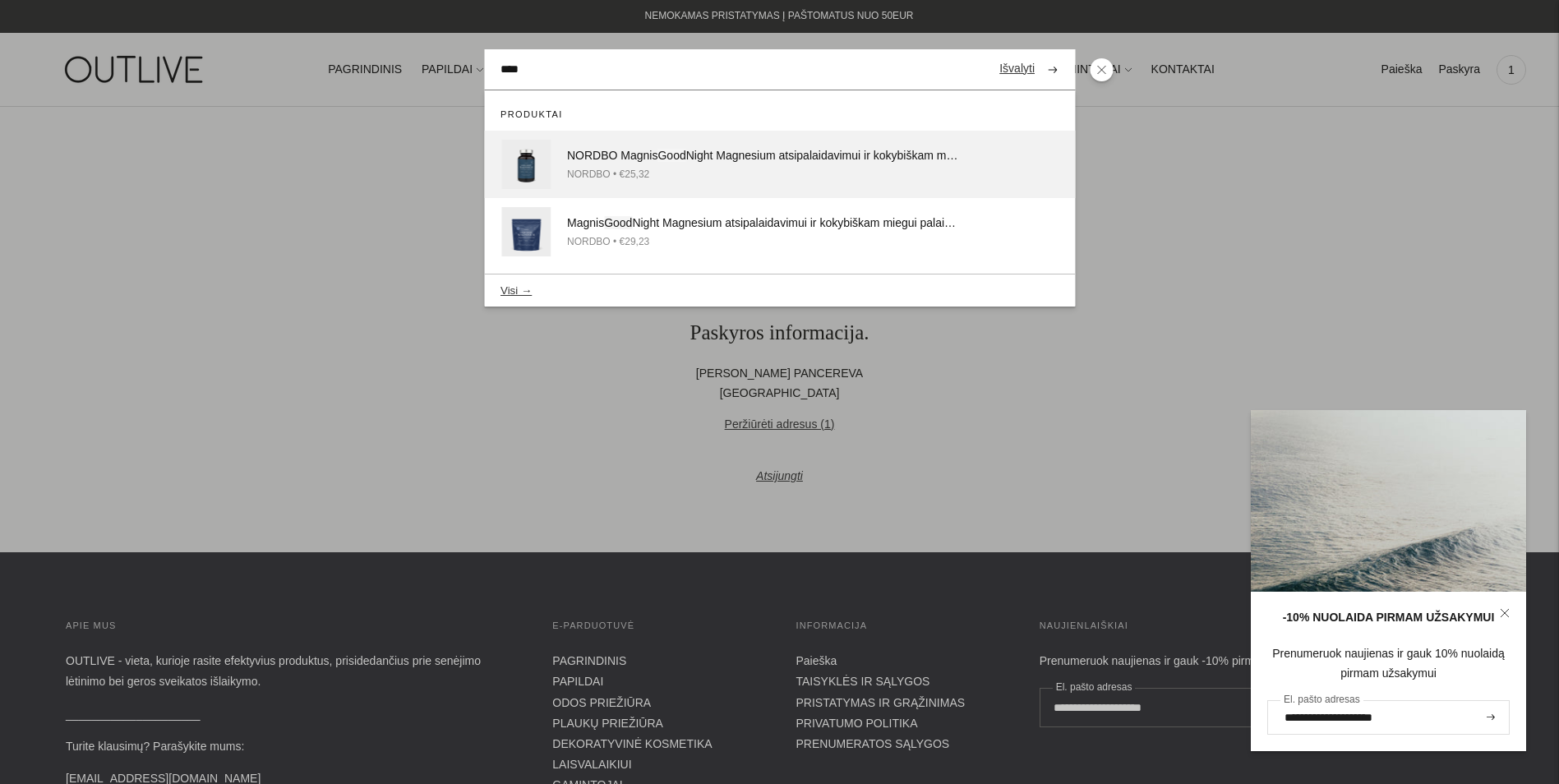
type input "****"
click at [672, 166] on div "NORDBO • €25,32" at bounding box center [763, 175] width 393 height 17
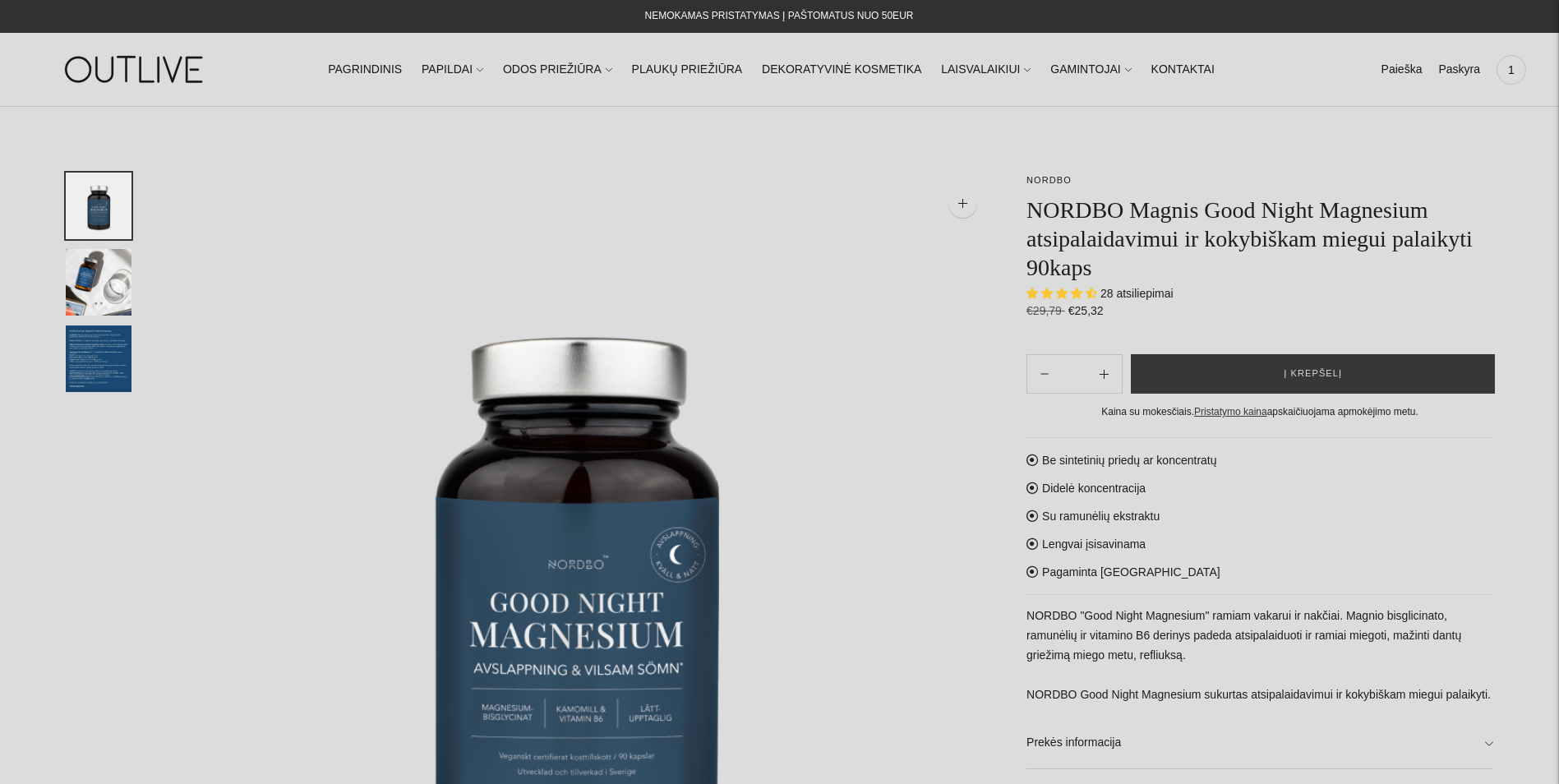
select select "**********"
click at [1315, 364] on button "Į krepšelį" at bounding box center [1313, 374] width 364 height 40
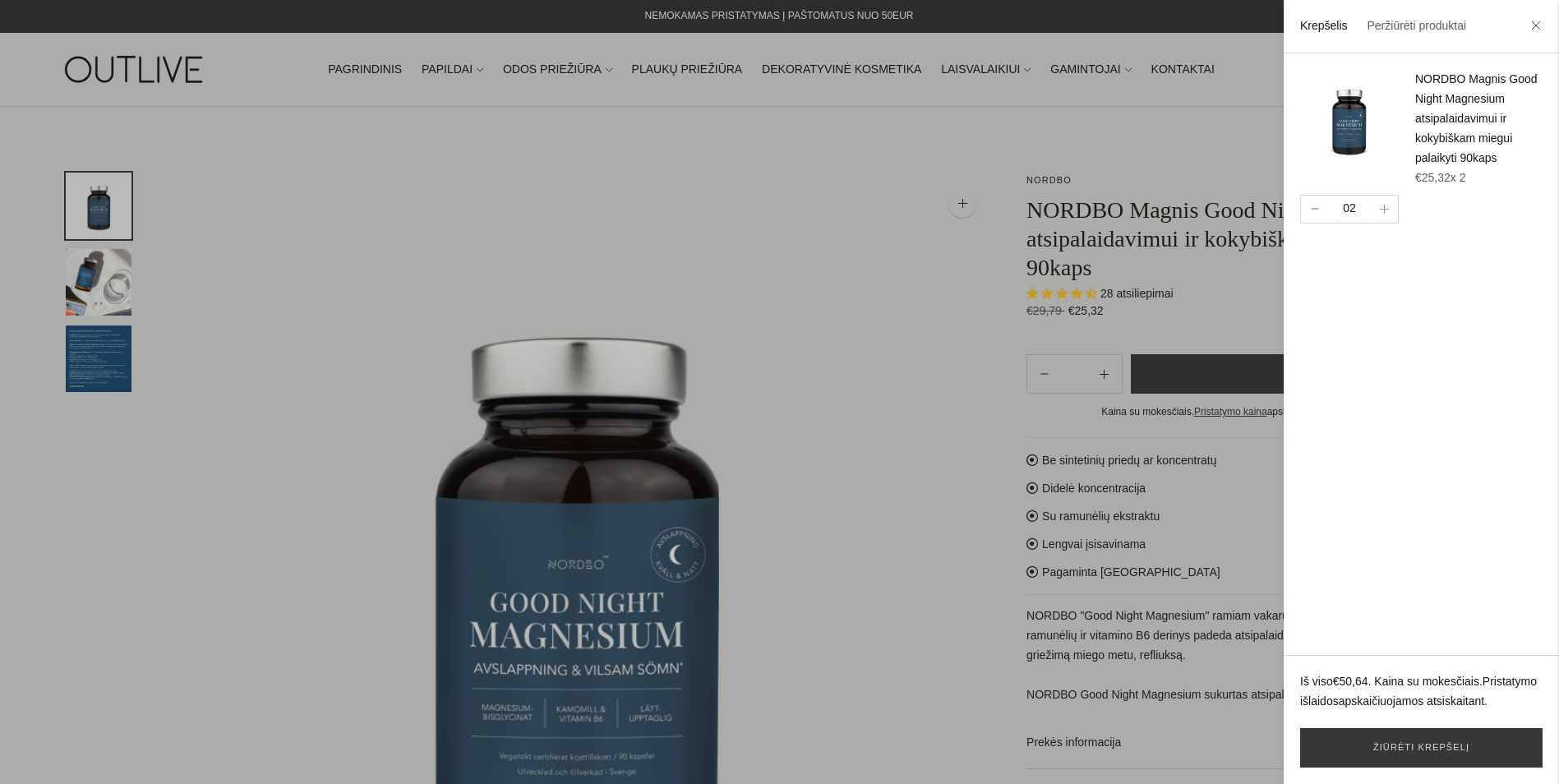
click at [1314, 223] on button "button" at bounding box center [1314, 209] width 27 height 27
click at [1454, 742] on link "Žiūrėti krepšelį" at bounding box center [1421, 748] width 243 height 40
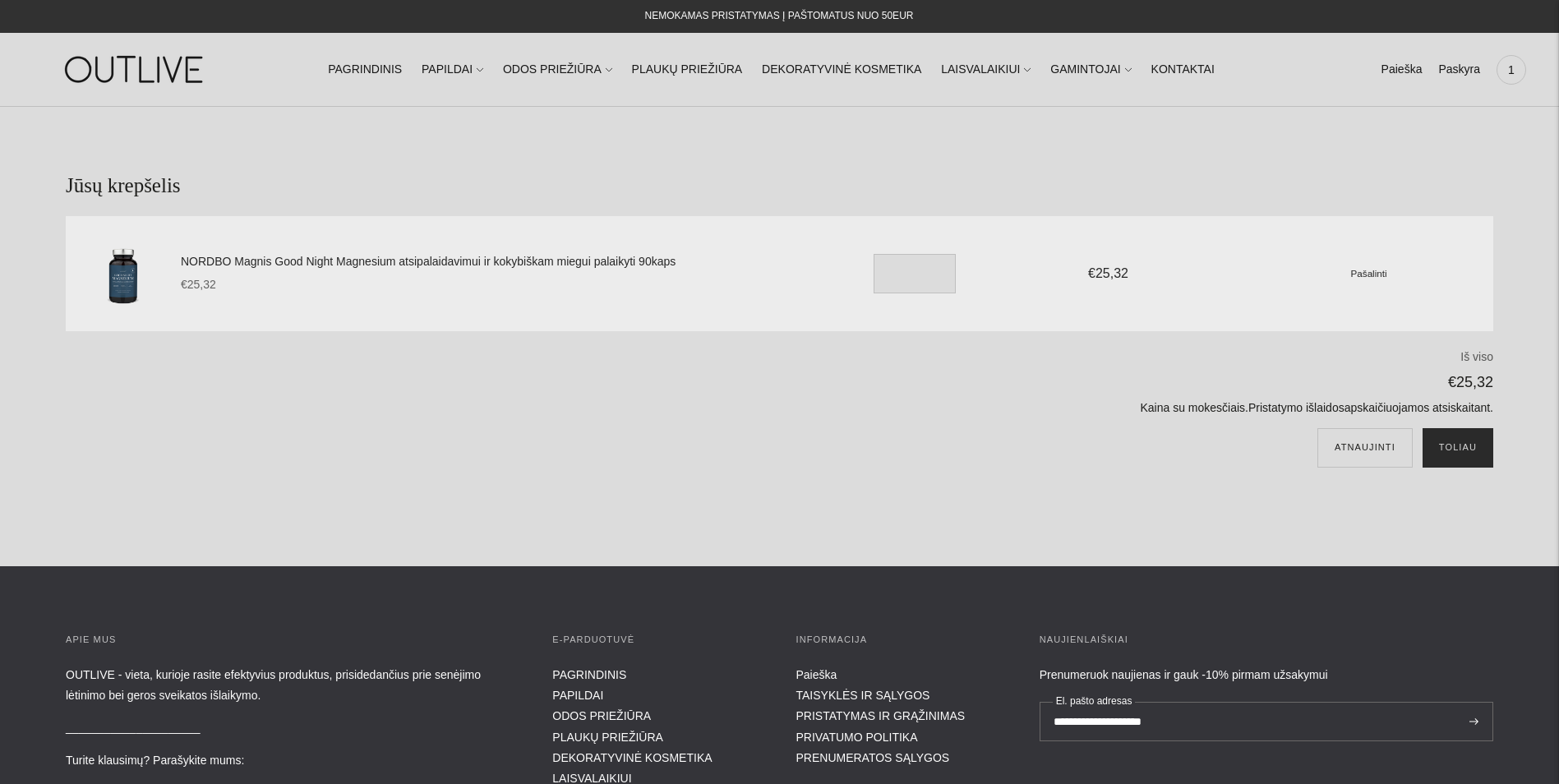
click at [1461, 444] on button "Toliau" at bounding box center [1458, 448] width 71 height 40
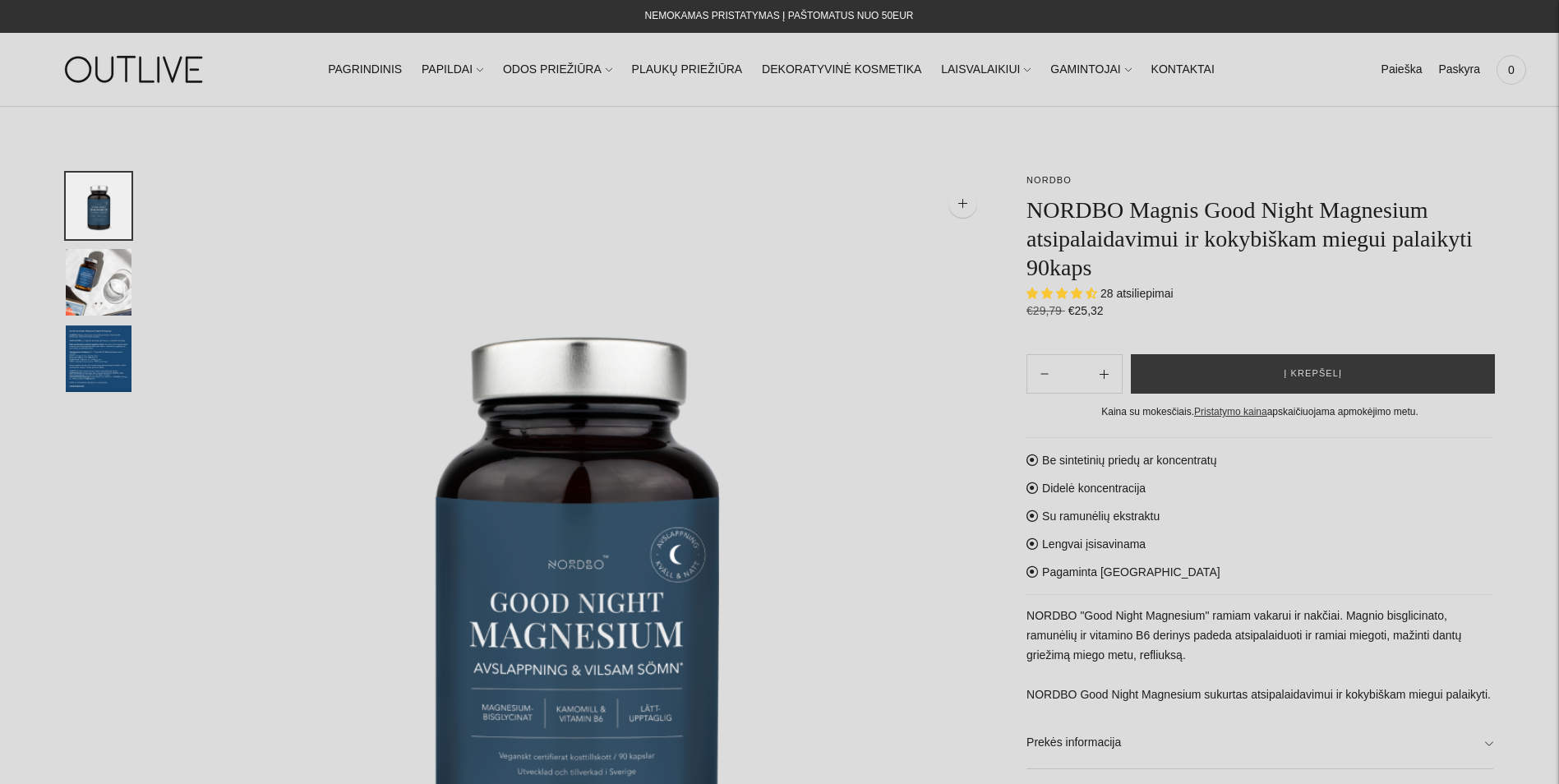
select select "**********"
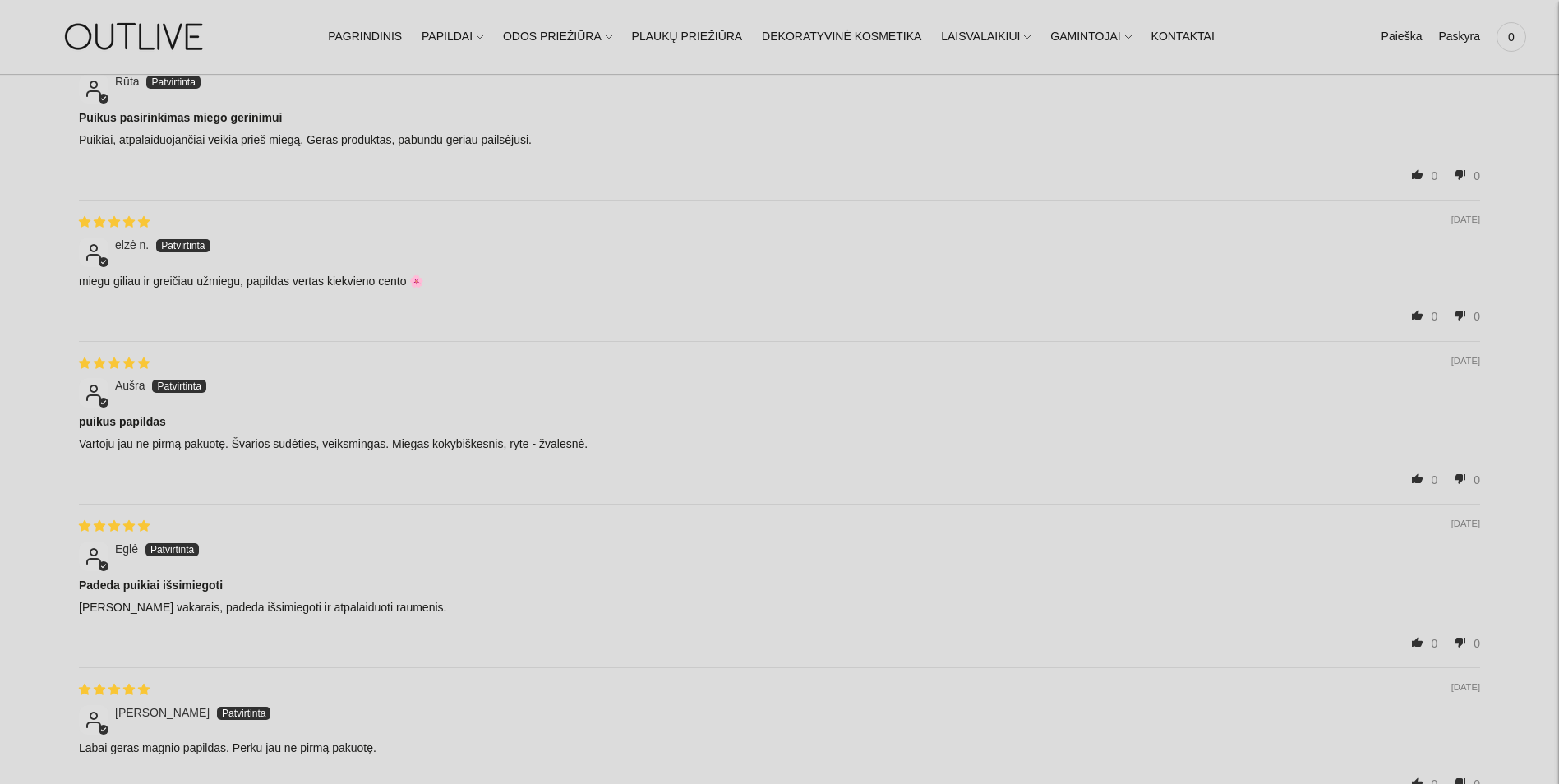
scroll to position [2547, 0]
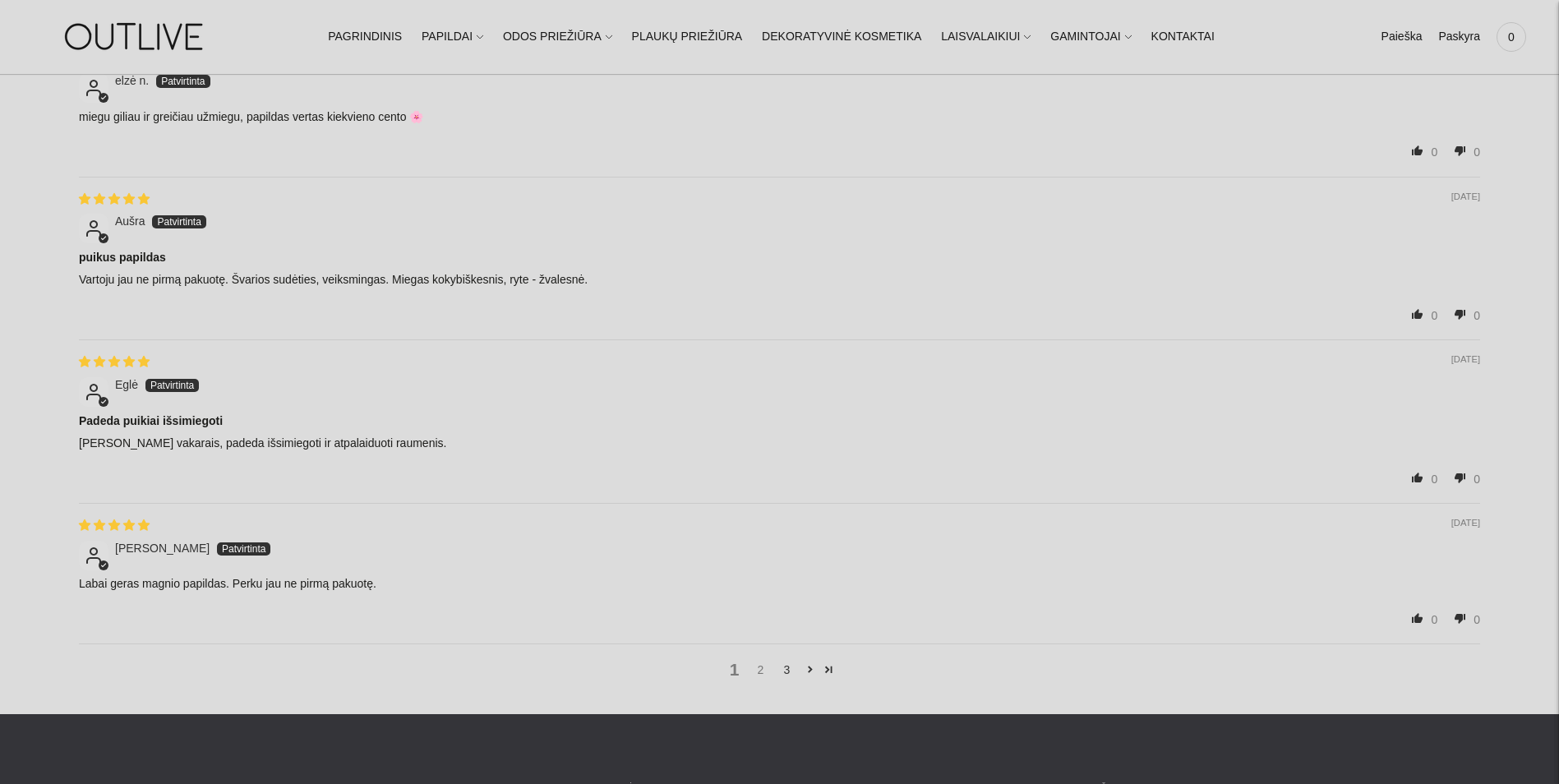
click at [763, 660] on link "2" at bounding box center [761, 669] width 26 height 18
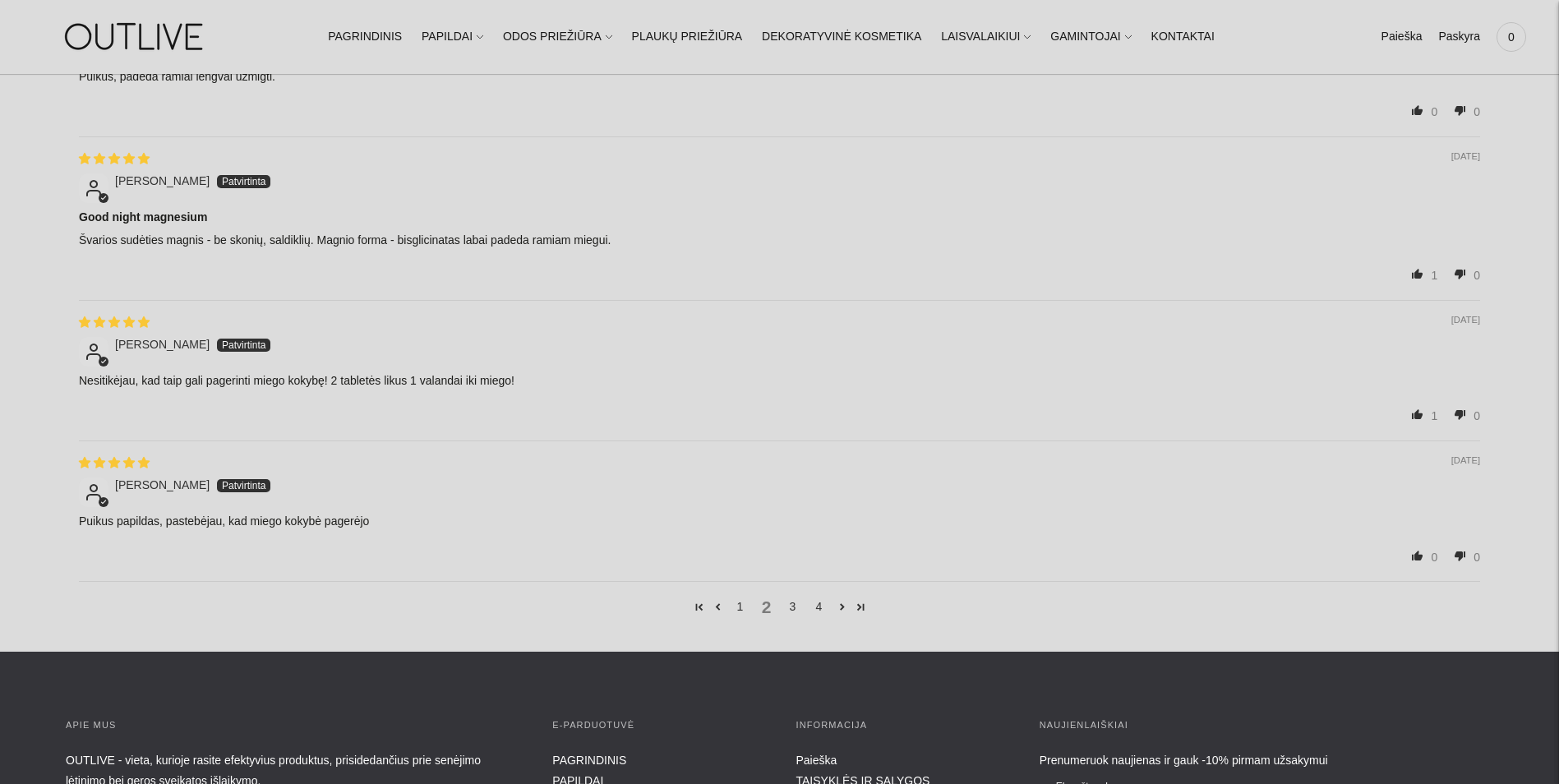
scroll to position [2629, 0]
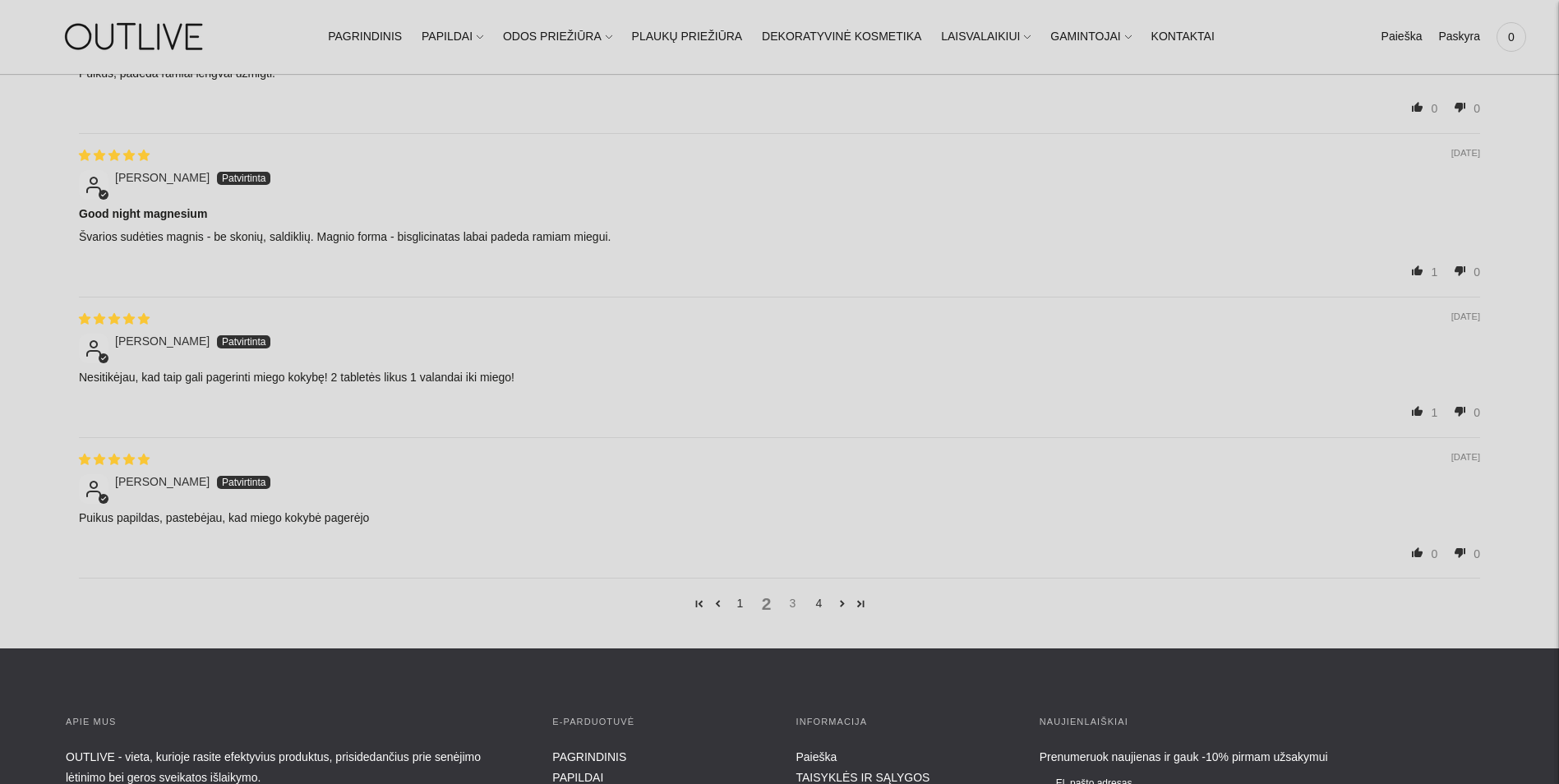
click at [797, 598] on link "3" at bounding box center [793, 603] width 26 height 18
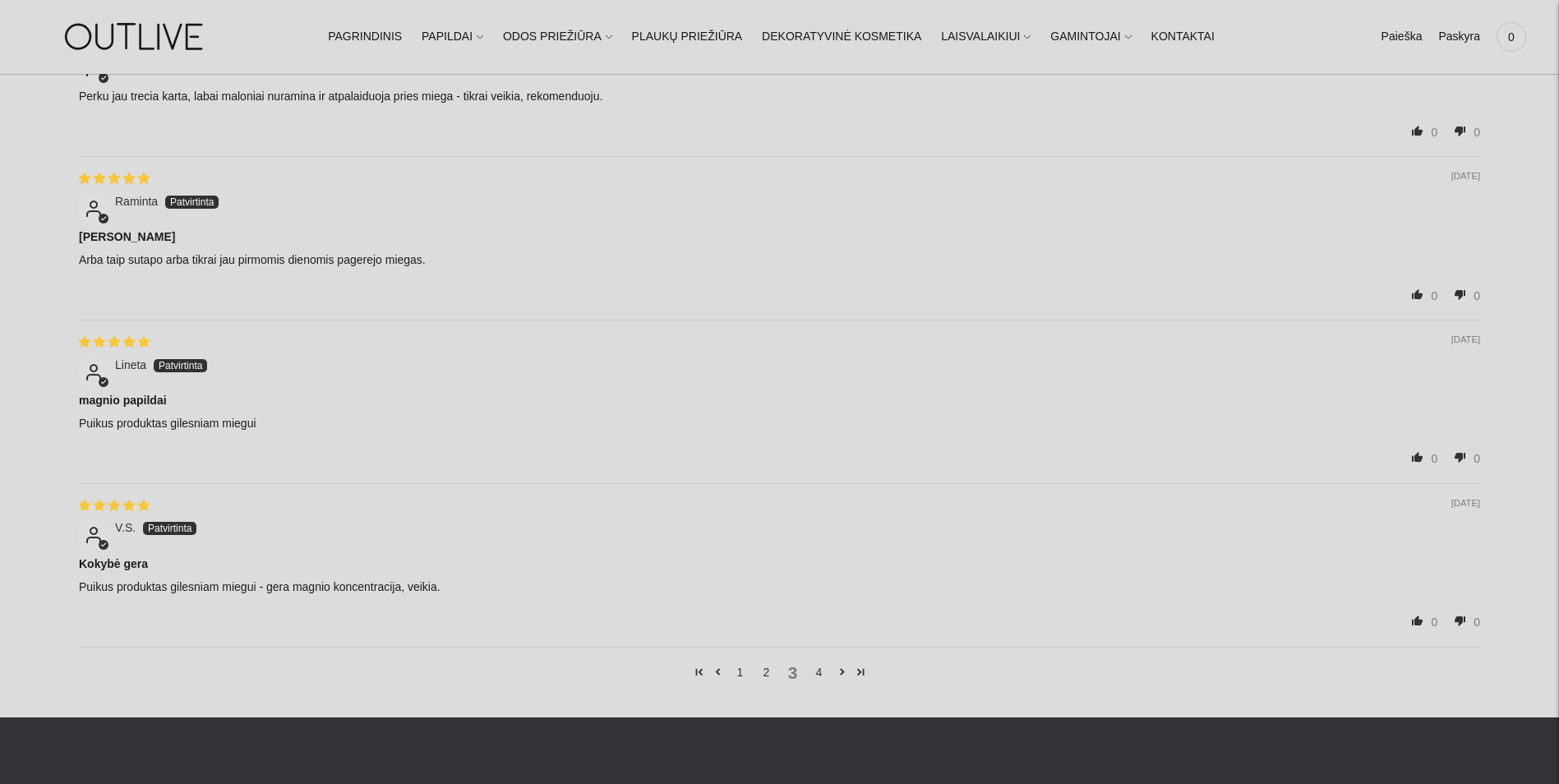
scroll to position [2711, 0]
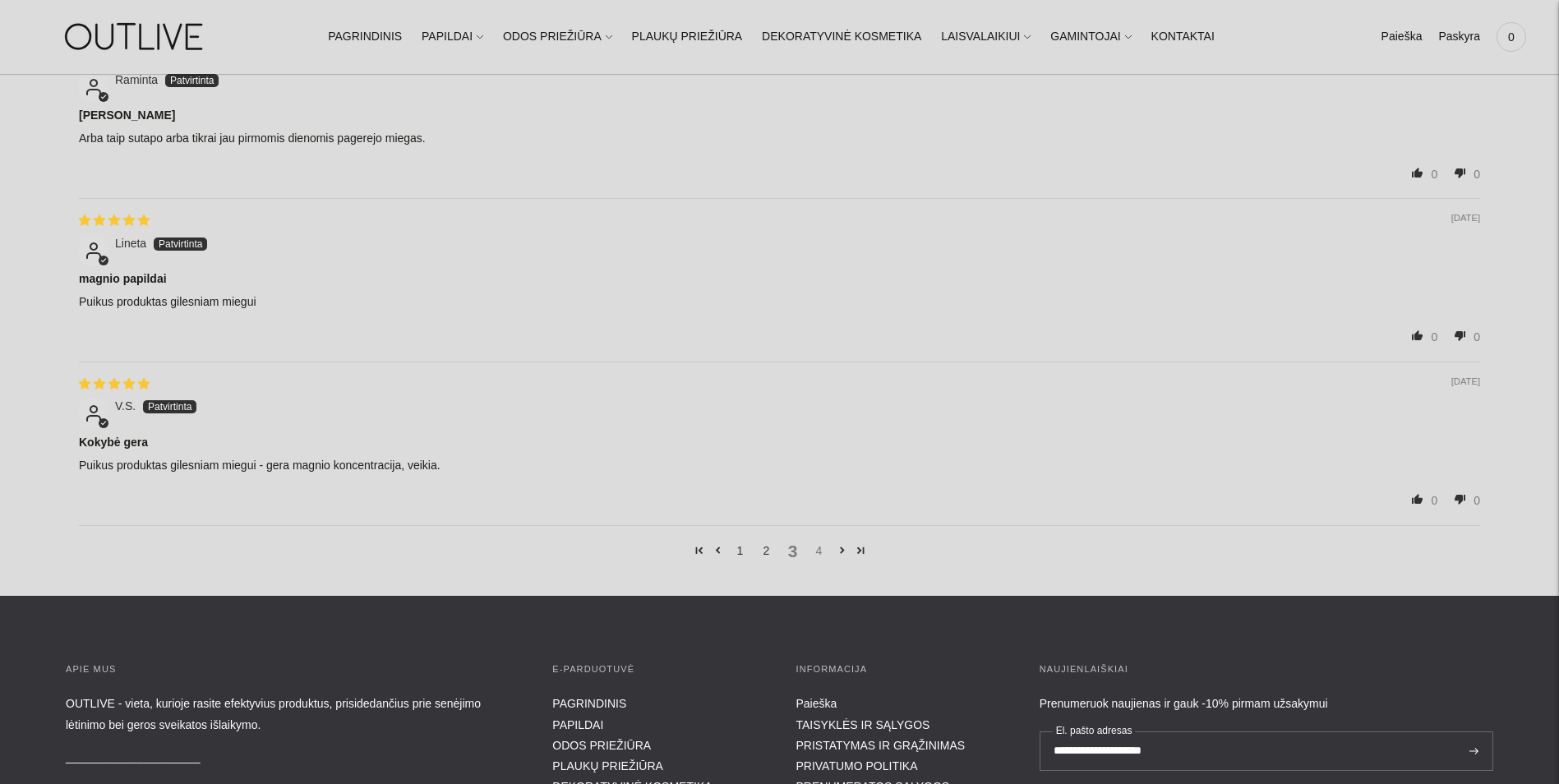
click at [822, 548] on link "4" at bounding box center [819, 550] width 26 height 18
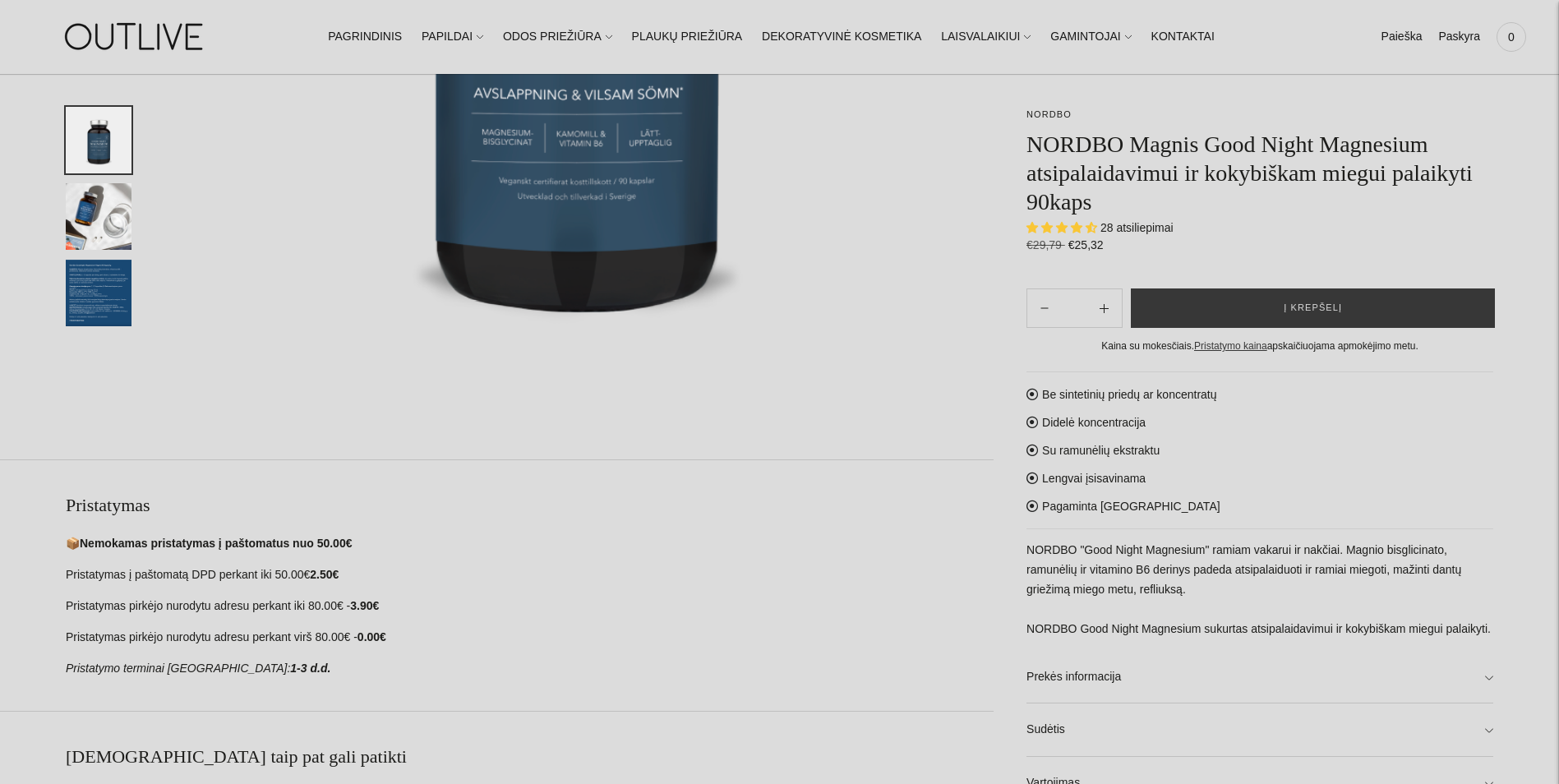
scroll to position [739, 0]
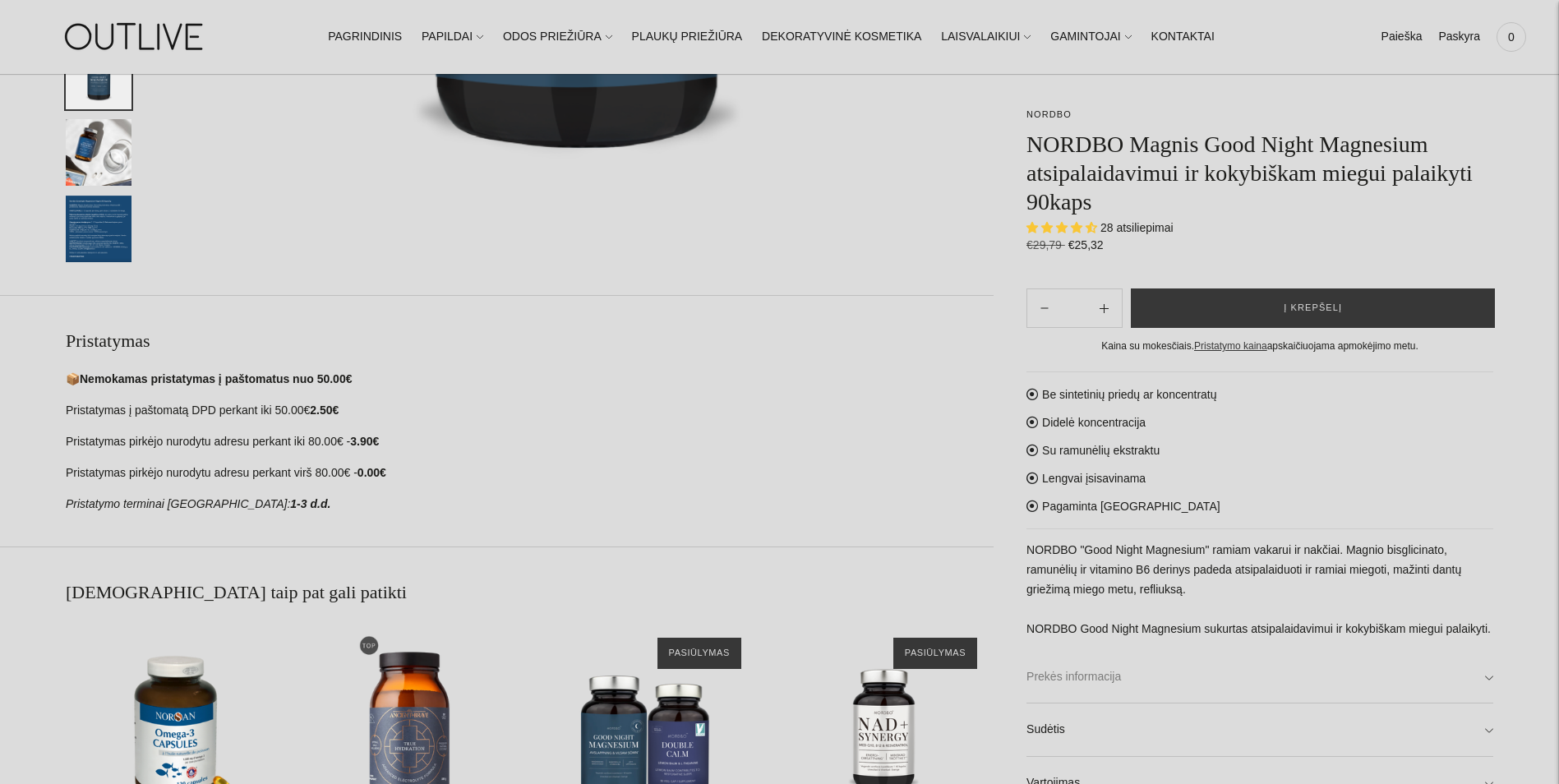
click at [1091, 684] on link "Prekės informacija" at bounding box center [1259, 677] width 467 height 53
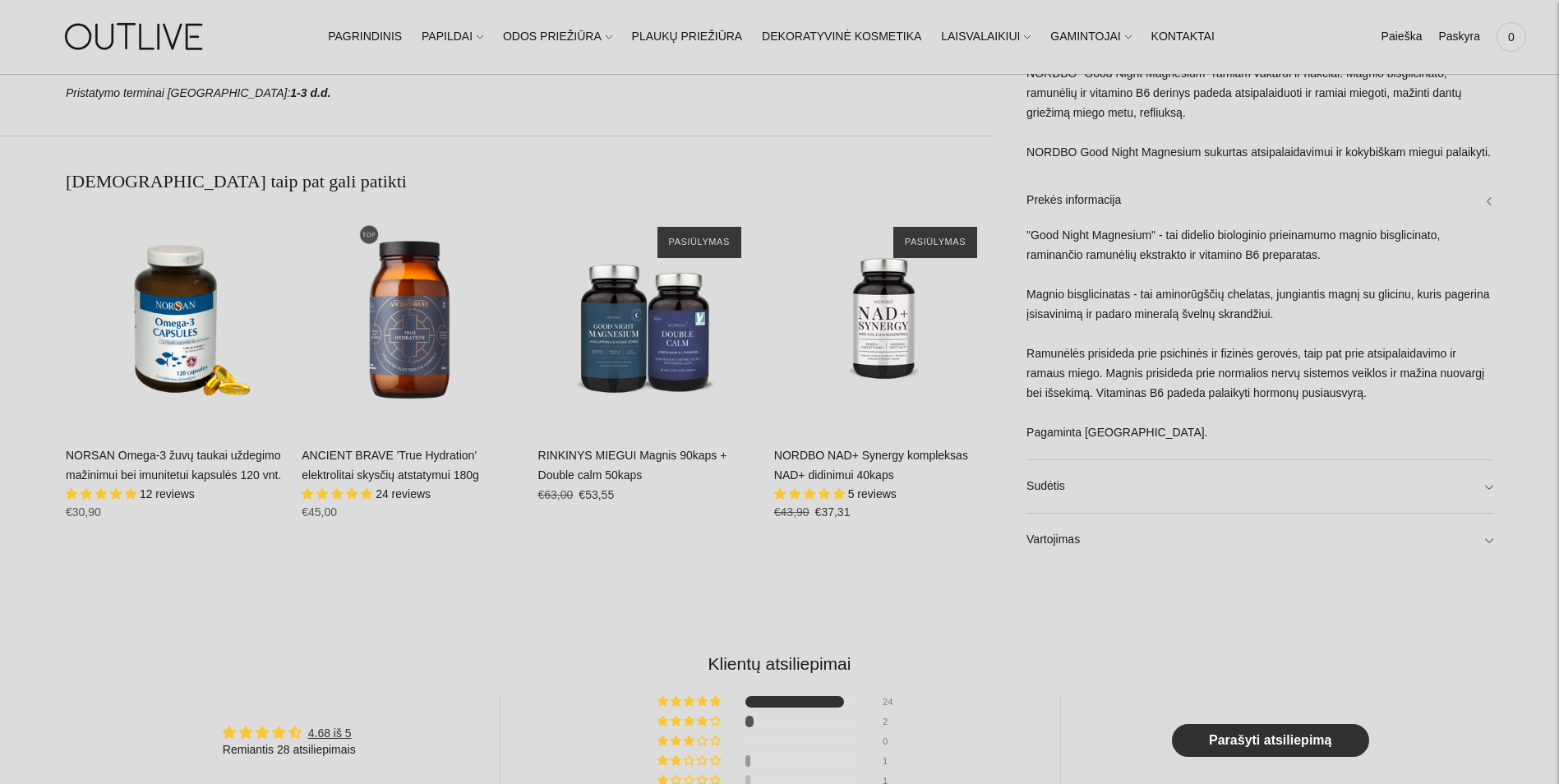
scroll to position [1314, 0]
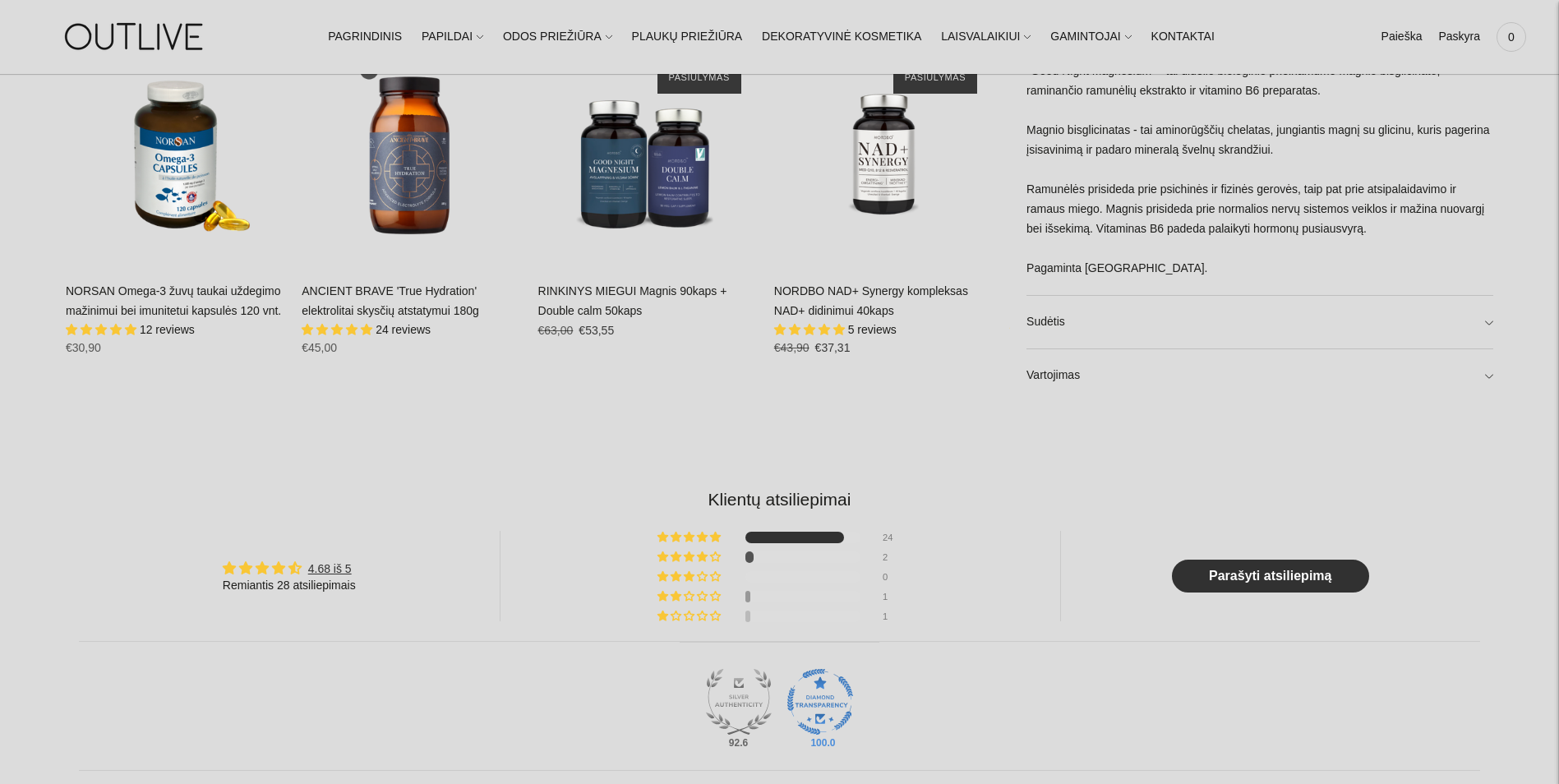
click at [1056, 331] on link "Sudėtis" at bounding box center [1259, 321] width 467 height 53
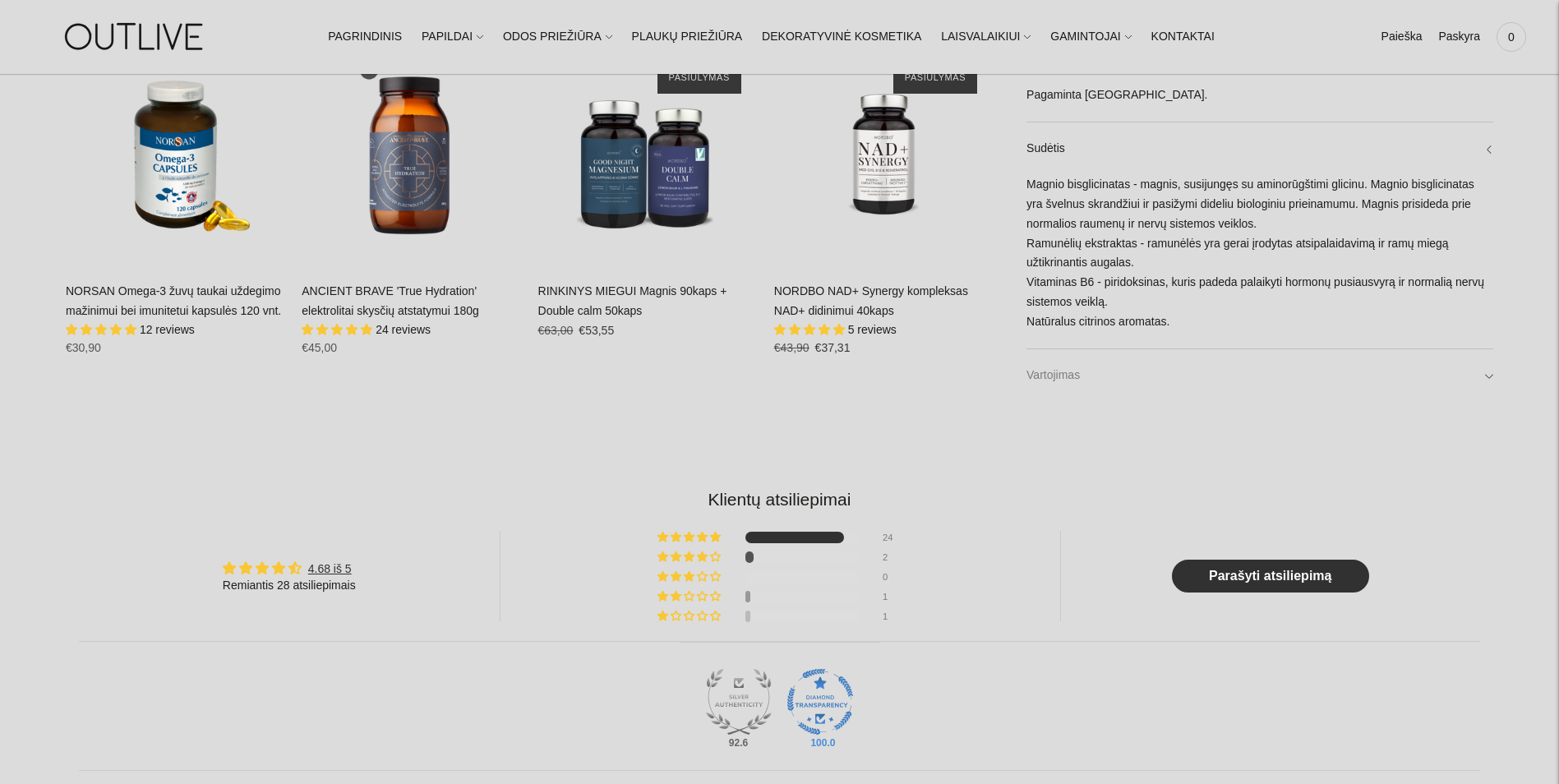
click at [1057, 368] on link "Vartojimas" at bounding box center [1259, 375] width 467 height 53
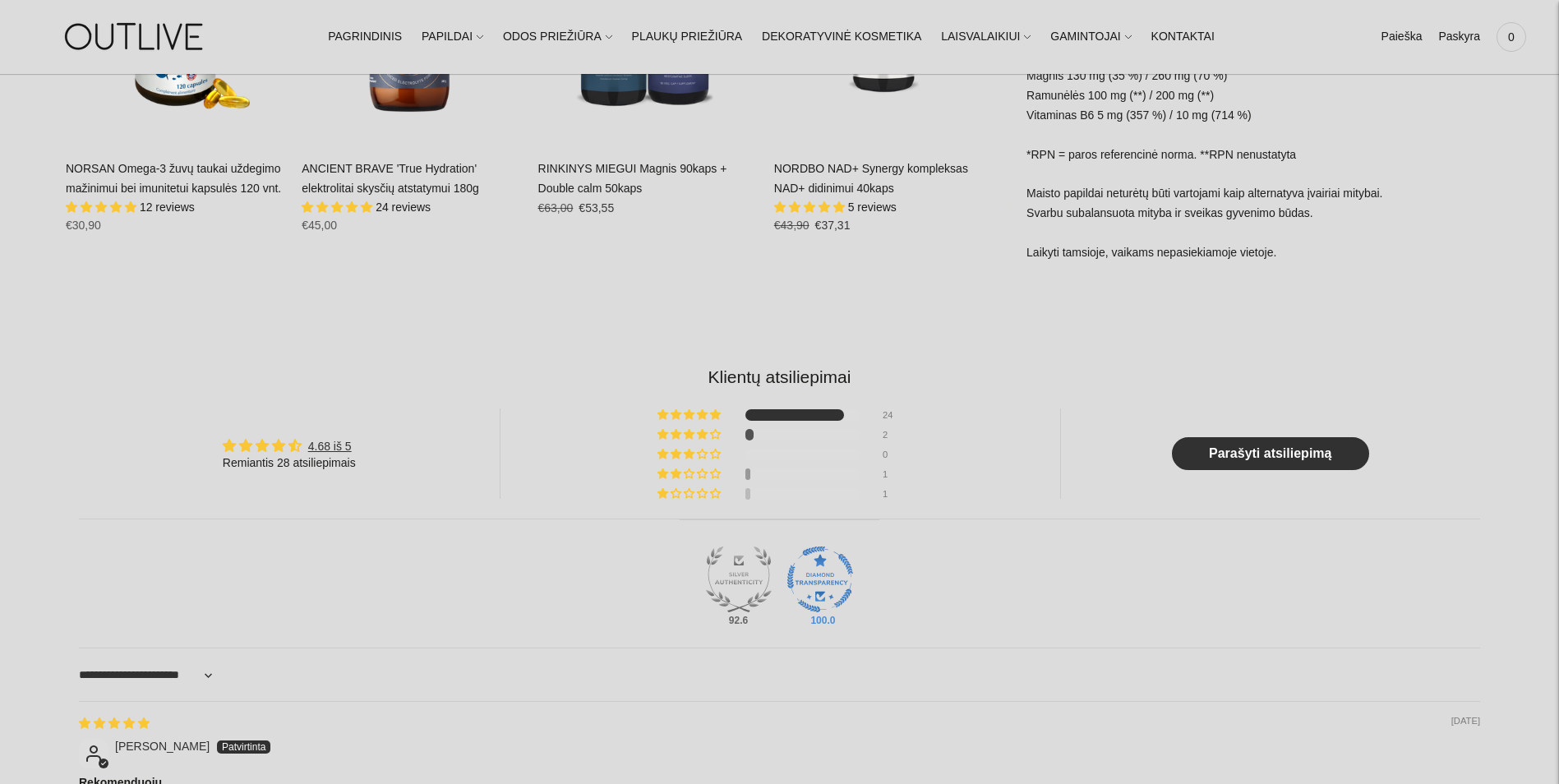
scroll to position [1561, 0]
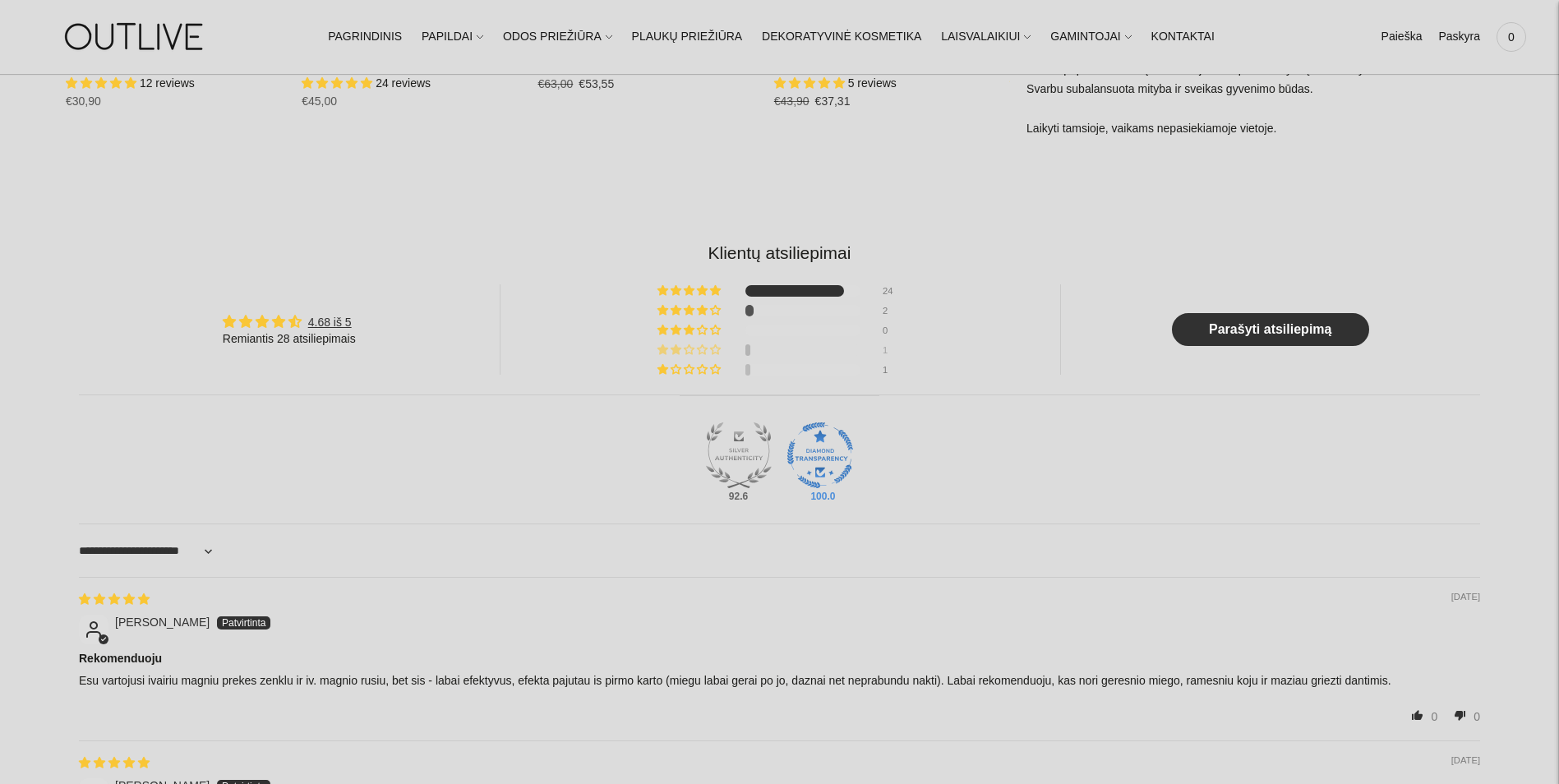
click at [692, 347] on span "4% (1) reviews with 2 star rating" at bounding box center [690, 348] width 13 height 10
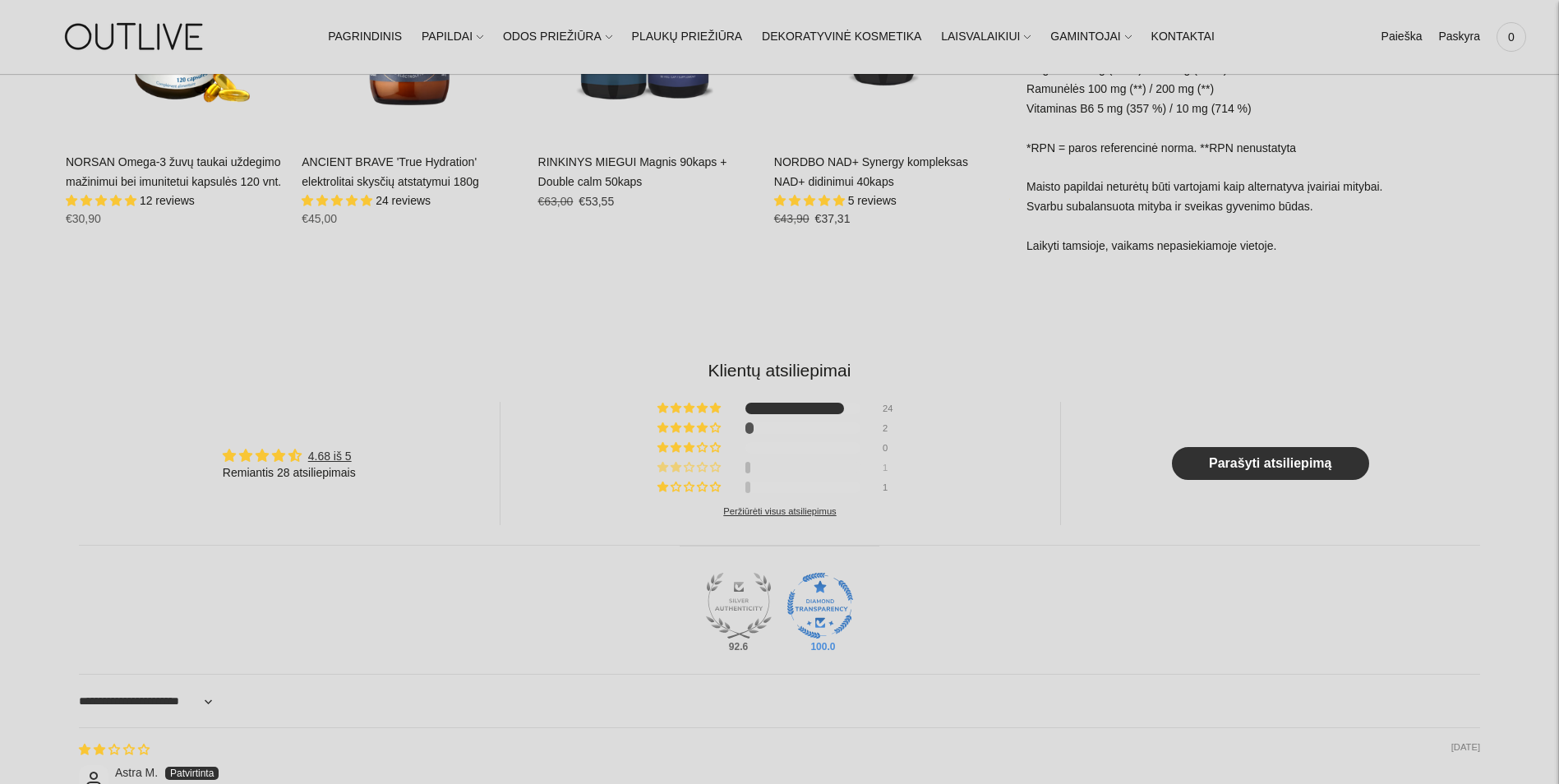
scroll to position [1338, 0]
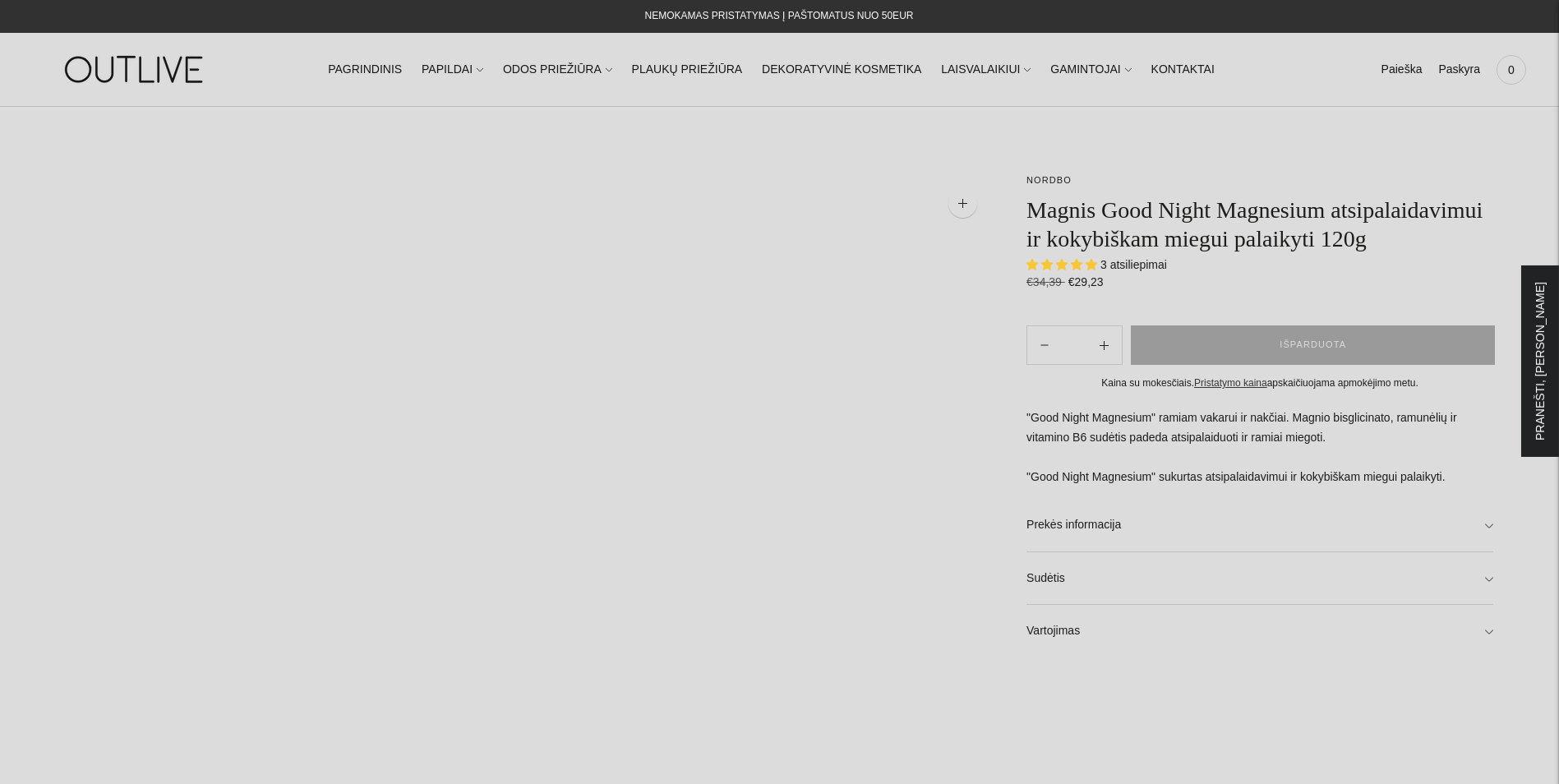
select select "**********"
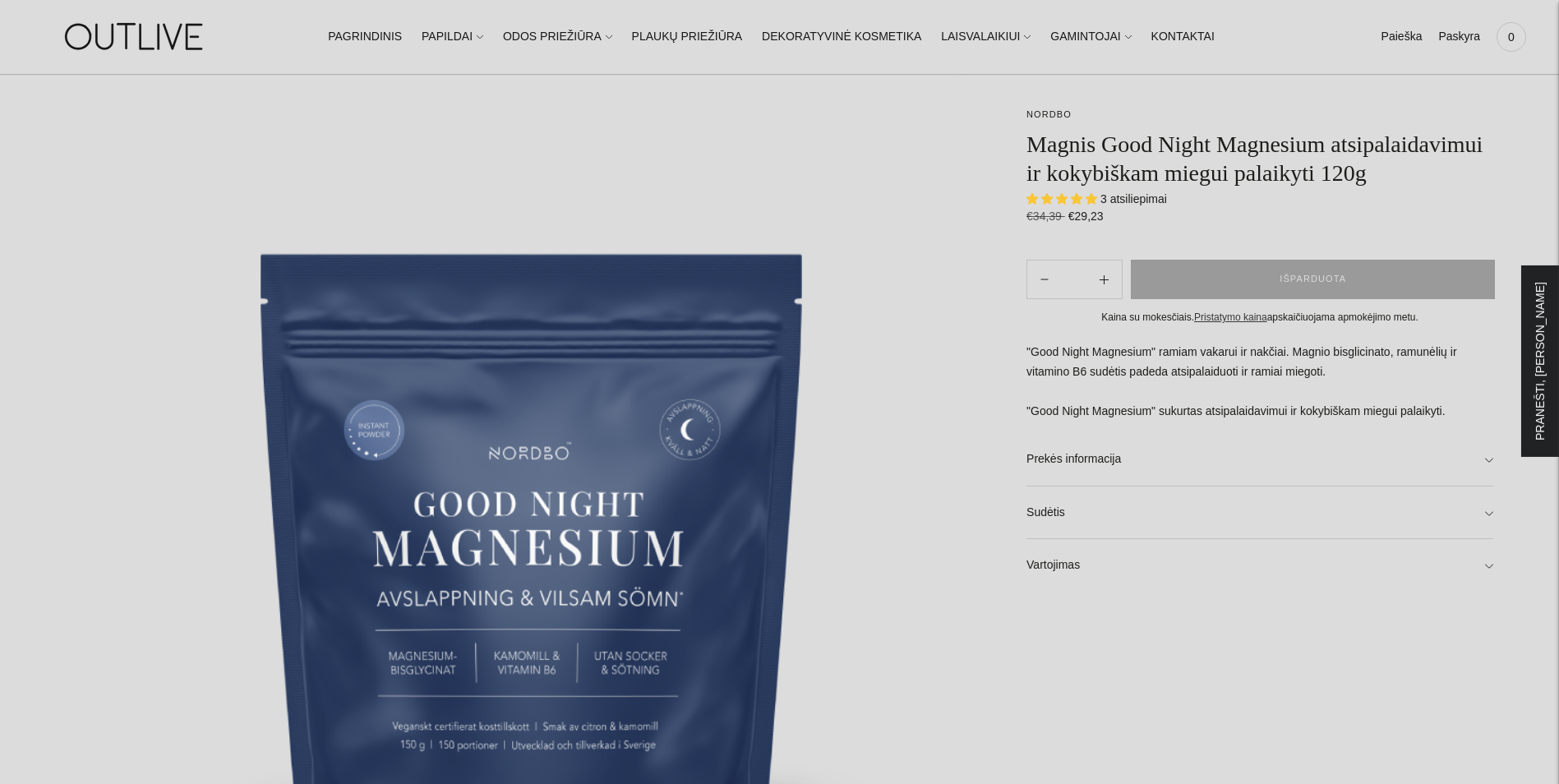
scroll to position [328, 0]
